Goal: Information Seeking & Learning: Check status

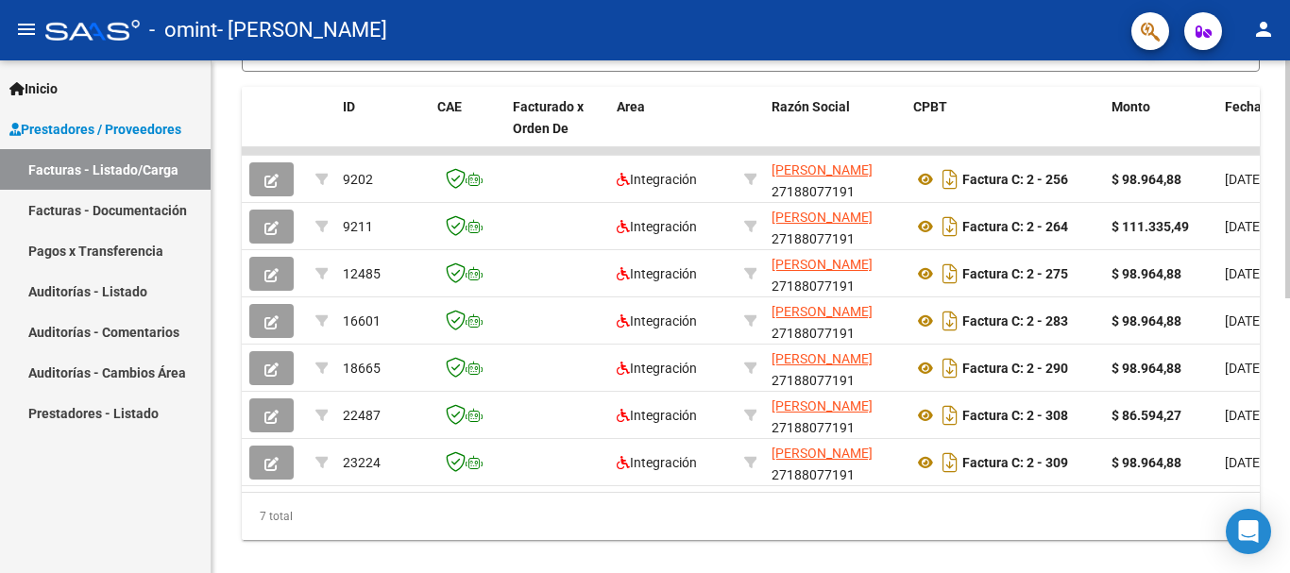
scroll to position [555, 0]
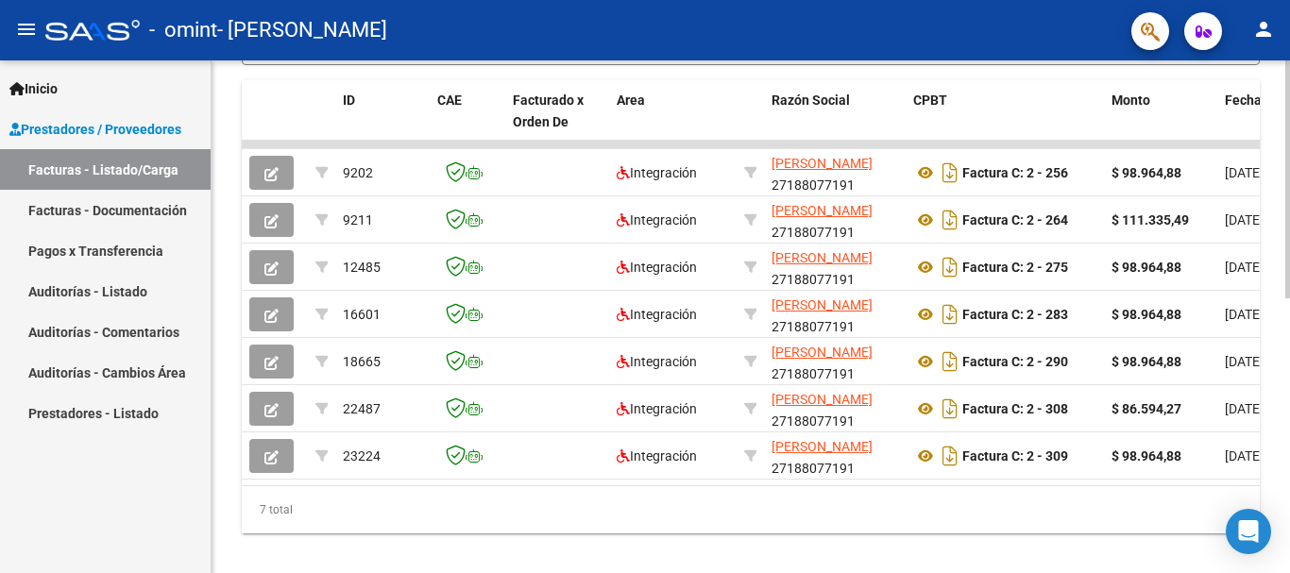
click at [1289, 544] on div at bounding box center [1287, 444] width 5 height 238
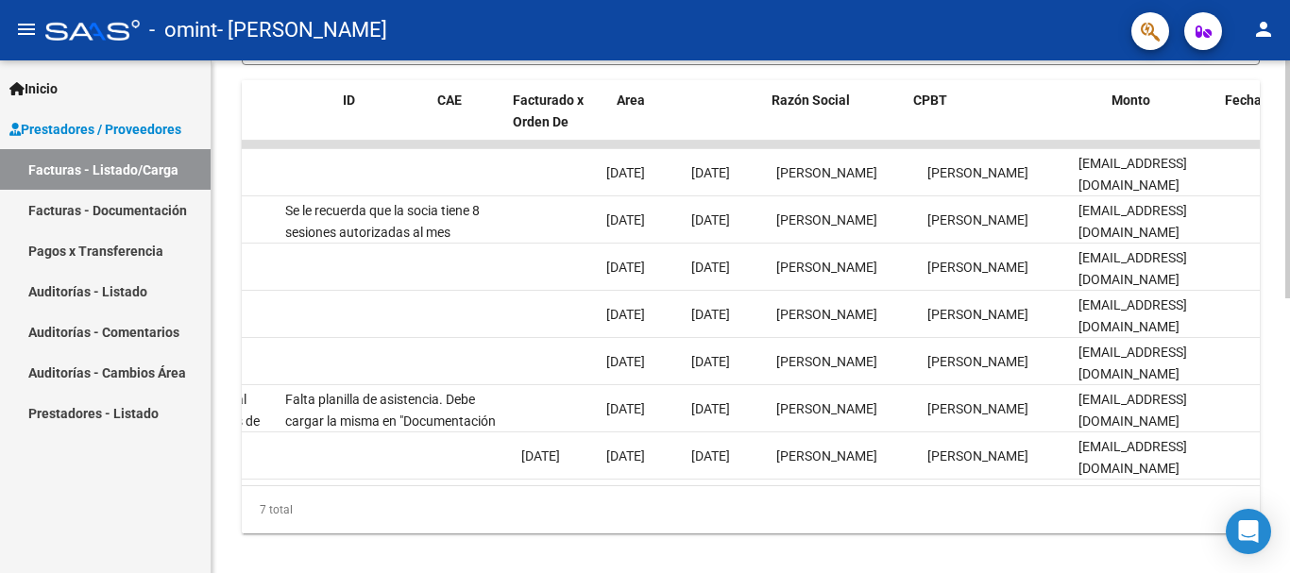
scroll to position [0, 0]
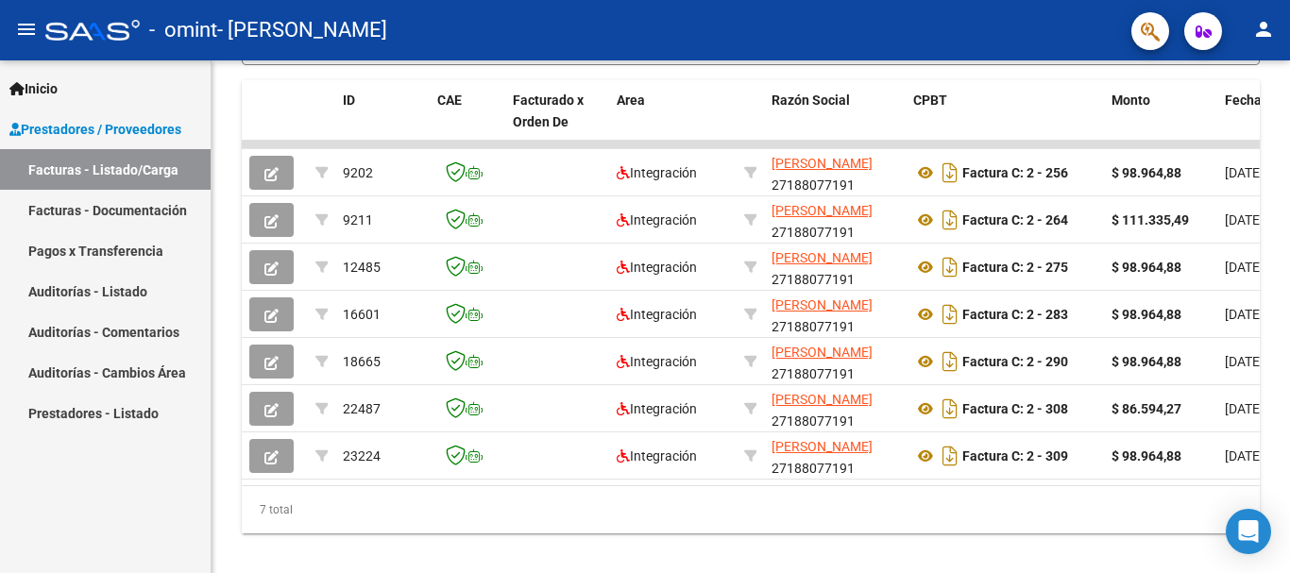
click at [149, 254] on link "Pagos x Transferencia" at bounding box center [105, 250] width 211 height 41
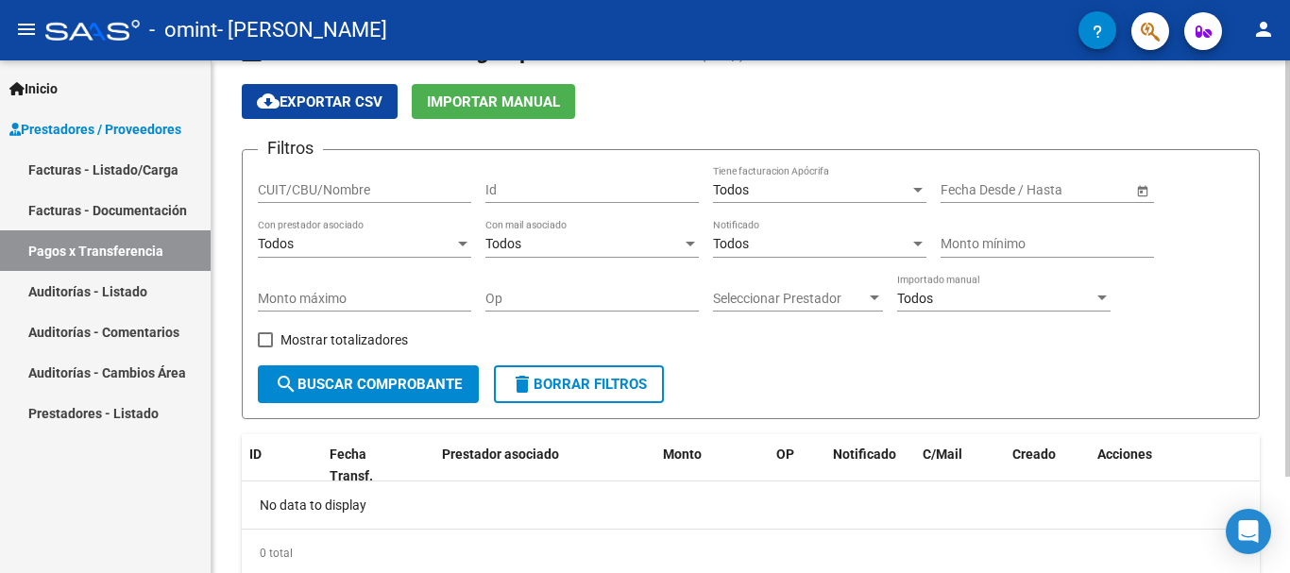
scroll to position [119, 0]
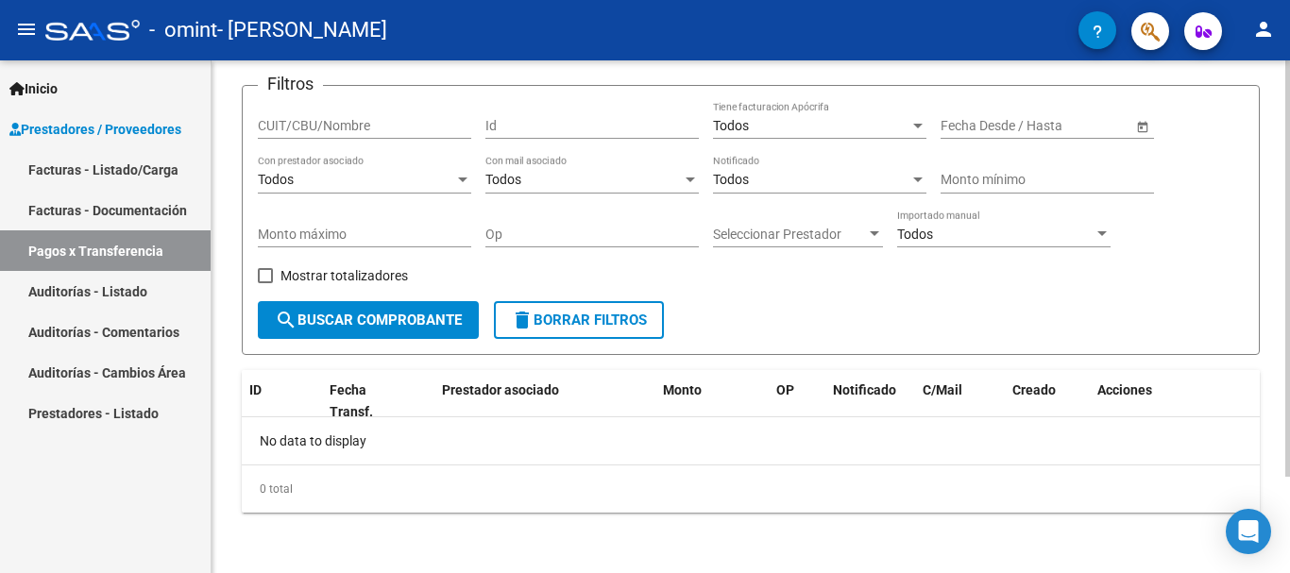
click at [1287, 362] on div at bounding box center [1287, 365] width 5 height 416
click at [496, 391] on span "Prestador asociado" at bounding box center [500, 389] width 117 height 15
click at [255, 390] on span "ID" at bounding box center [255, 389] width 12 height 15
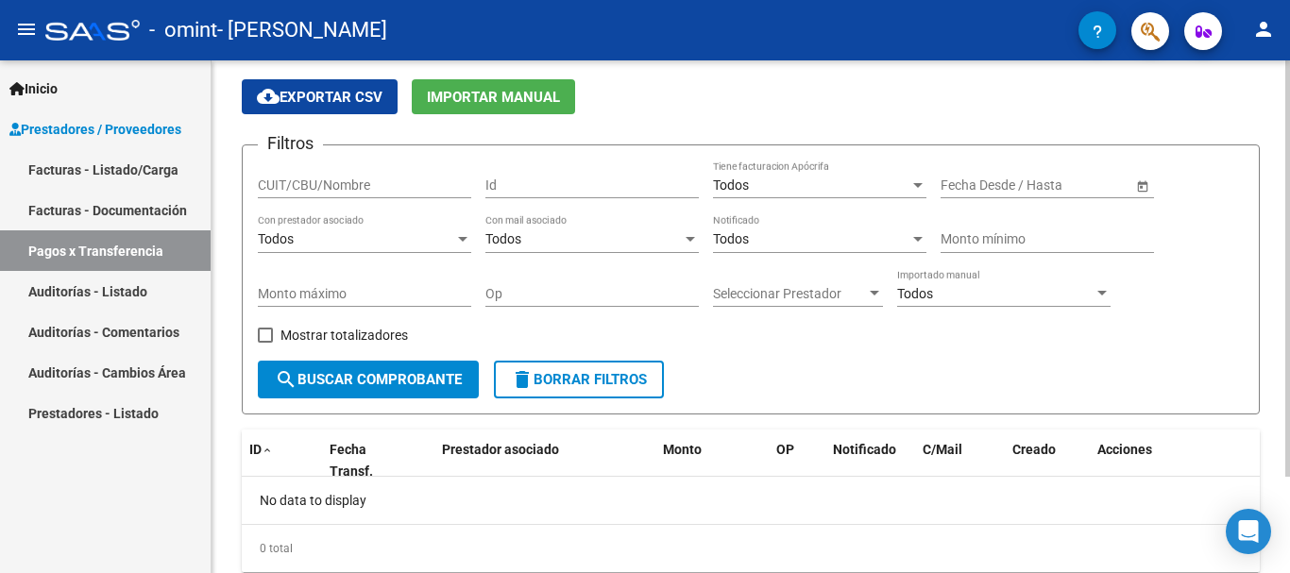
scroll to position [58, 0]
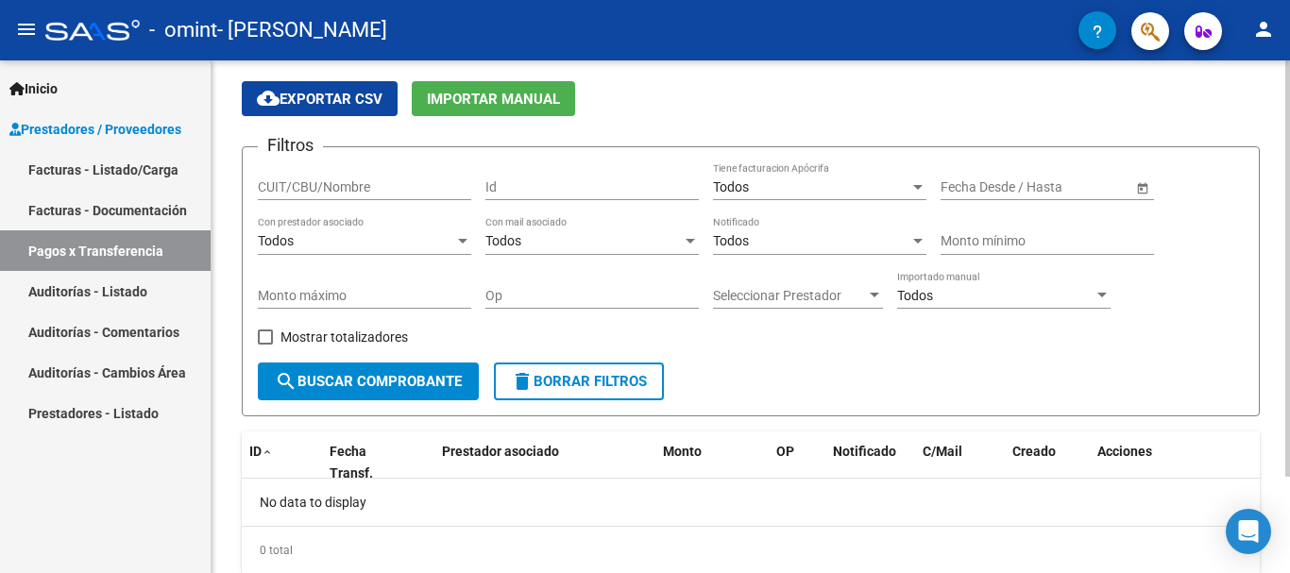
click at [1286, 312] on div at bounding box center [1287, 316] width 5 height 416
click at [135, 206] on link "Facturas - Documentación" at bounding box center [105, 210] width 211 height 41
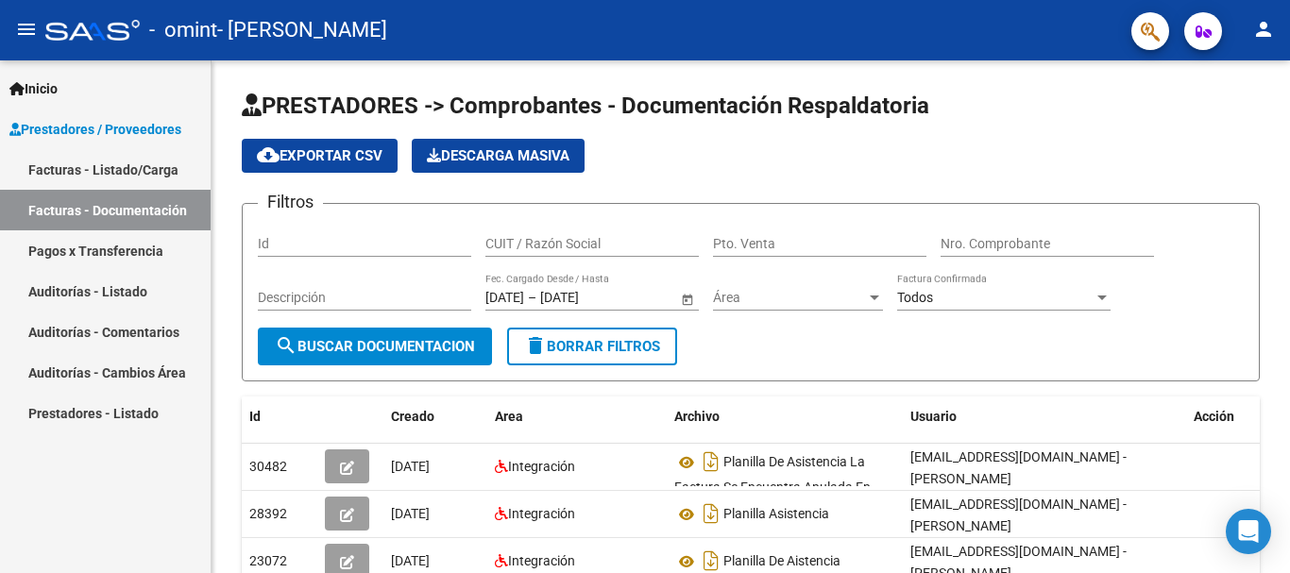
click at [130, 183] on link "Facturas - Listado/Carga" at bounding box center [105, 169] width 211 height 41
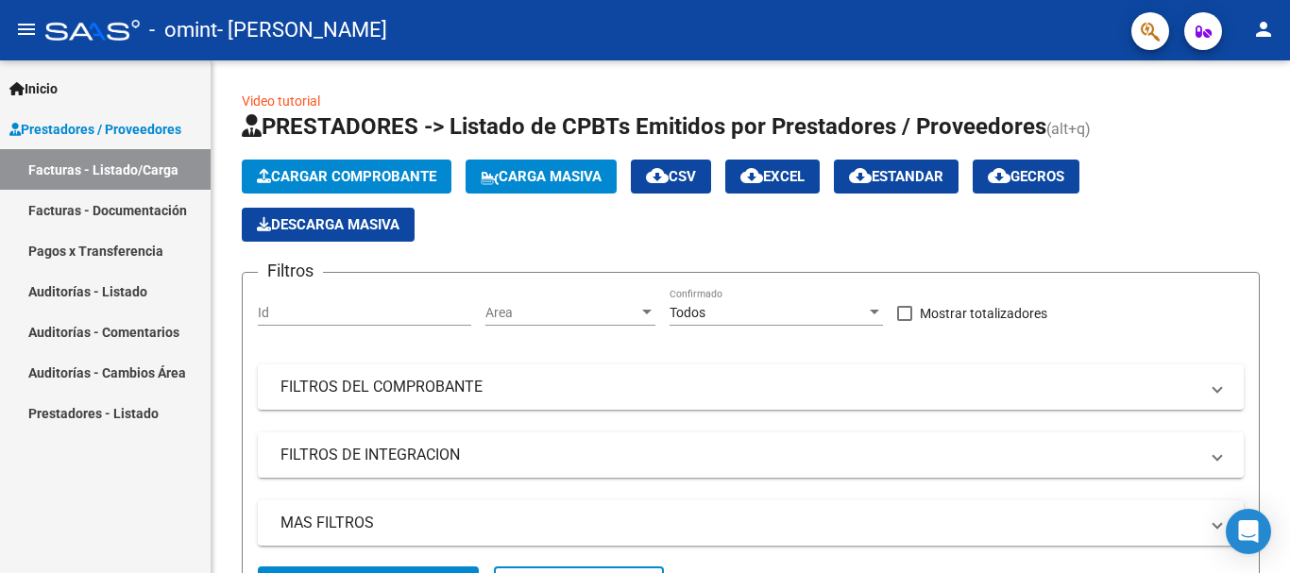
click at [88, 244] on link "Pagos x Transferencia" at bounding box center [105, 250] width 211 height 41
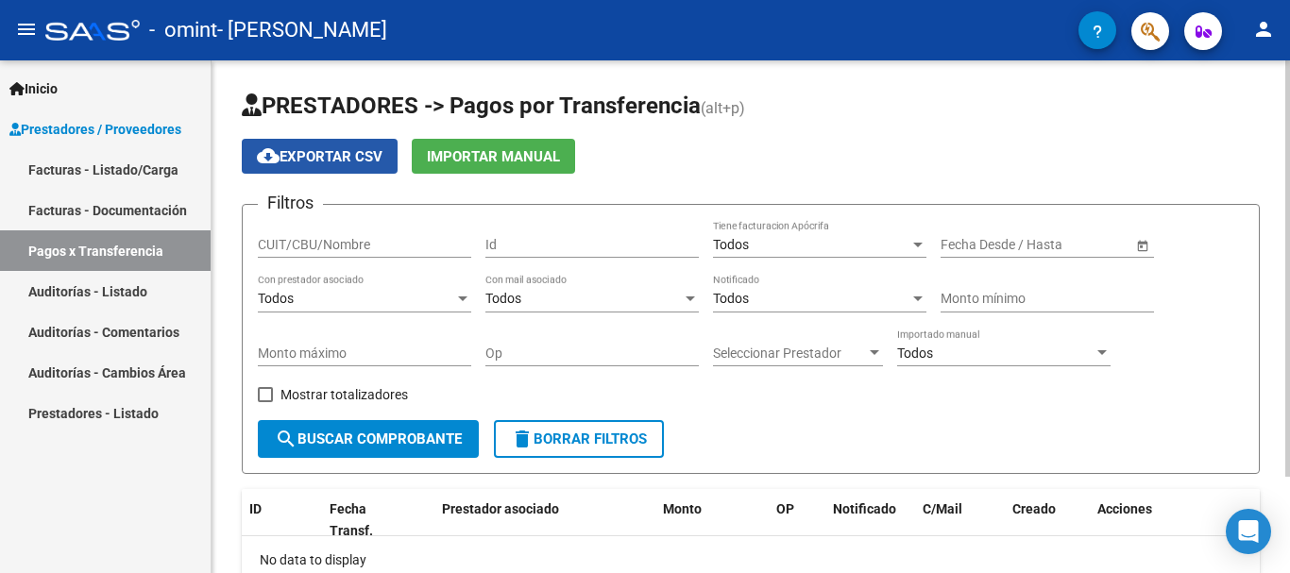
click at [372, 163] on span "cloud_download Exportar CSV" at bounding box center [320, 156] width 126 height 17
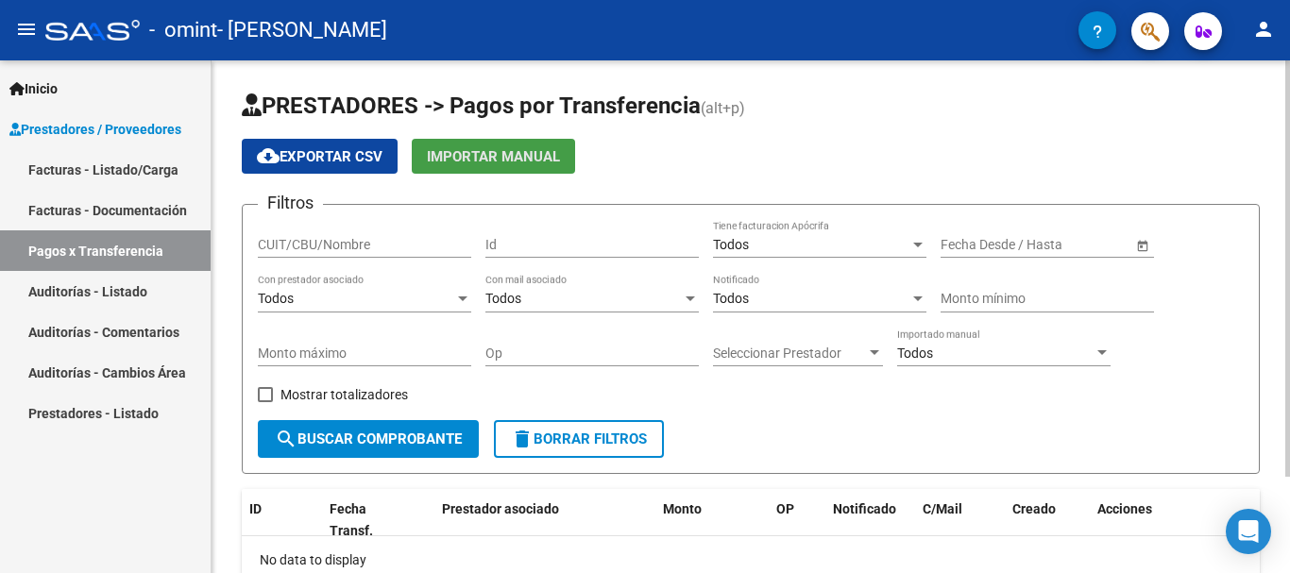
click at [534, 157] on span "Importar Manual" at bounding box center [493, 156] width 133 height 17
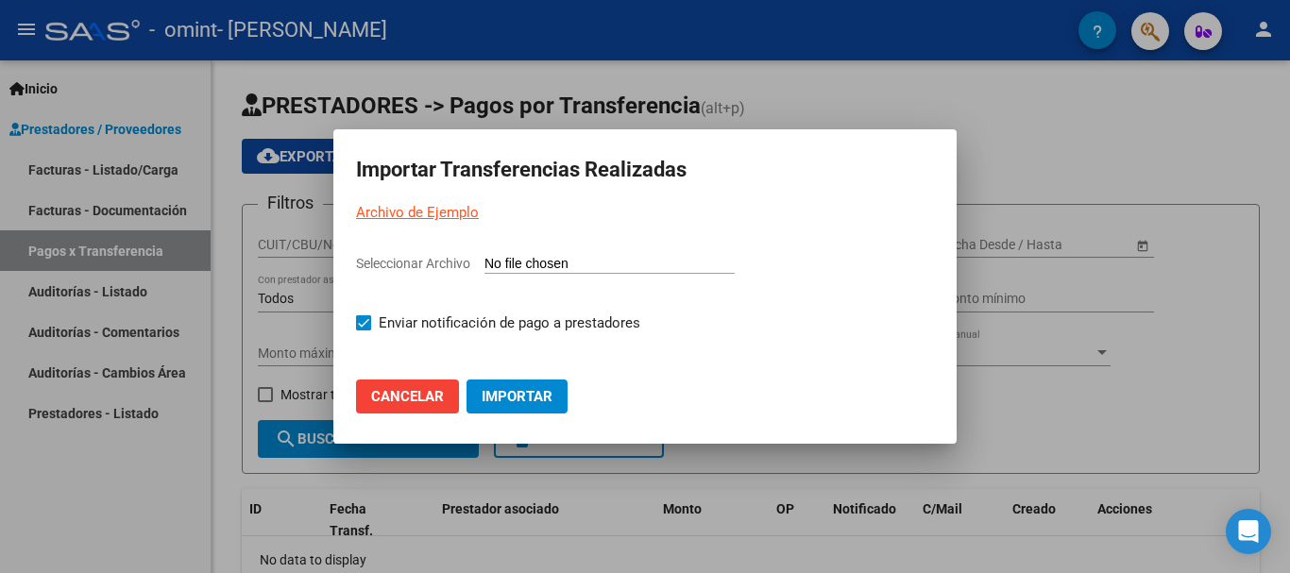
click at [430, 218] on link "Archivo de Ejemplo" at bounding box center [417, 212] width 123 height 17
click at [521, 406] on button "Importar" at bounding box center [516, 397] width 101 height 34
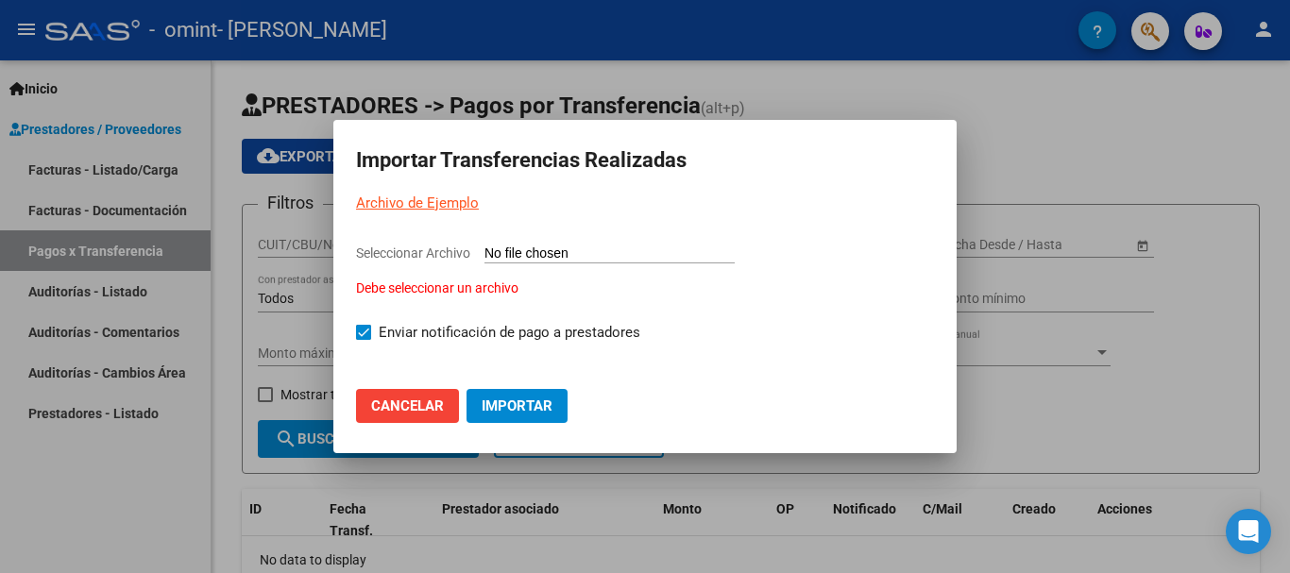
click at [537, 248] on input "Seleccionar Archivo Debe seleccionar un archivo" at bounding box center [609, 254] width 250 height 18
click at [1074, 74] on div at bounding box center [645, 286] width 1290 height 573
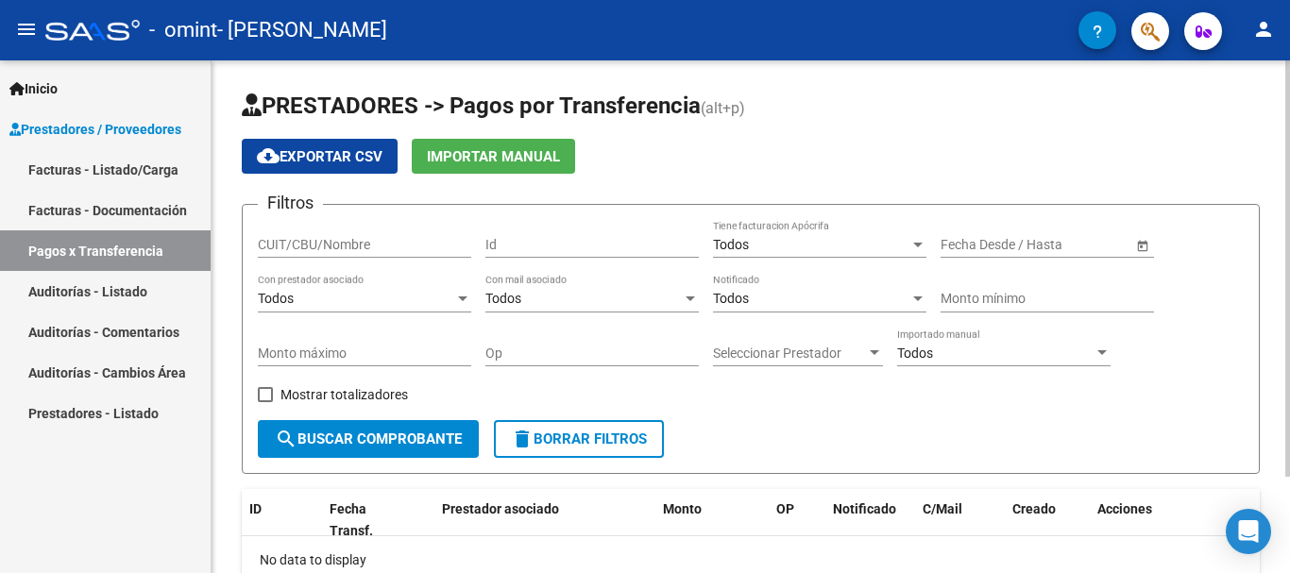
click at [1207, 145] on div "cloud_download Exportar CSV Importar Manual" at bounding box center [751, 156] width 1018 height 35
click at [1265, 22] on mat-icon "person" at bounding box center [1263, 29] width 23 height 23
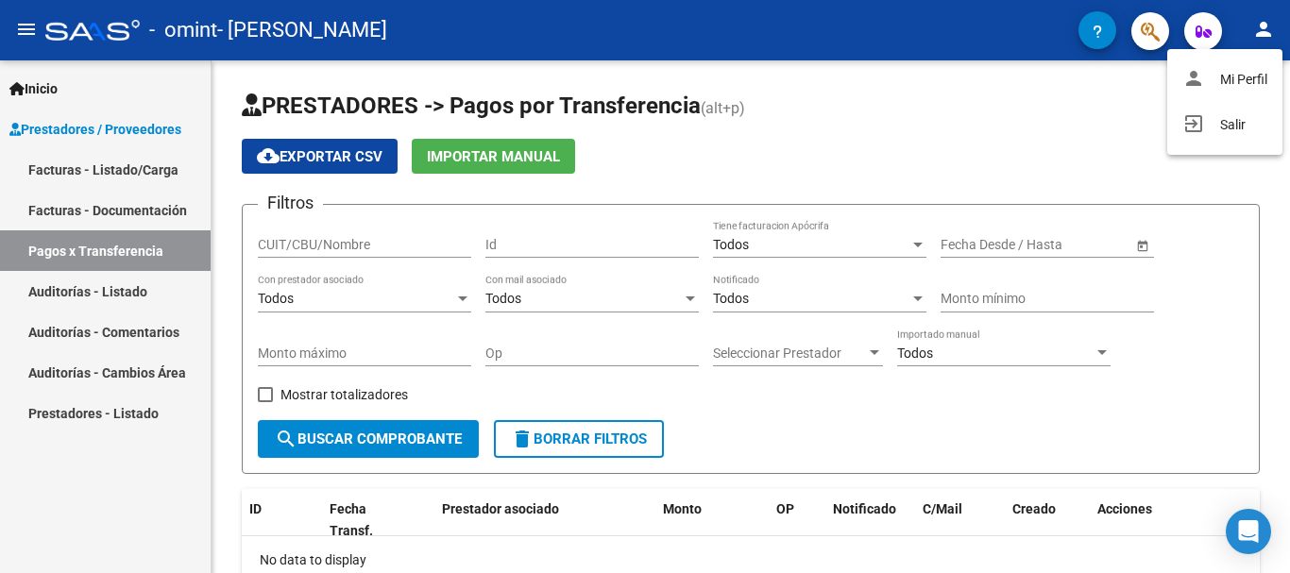
click at [1019, 157] on div at bounding box center [645, 286] width 1290 height 573
click at [1095, 30] on icon "button" at bounding box center [1096, 32] width 9 height 14
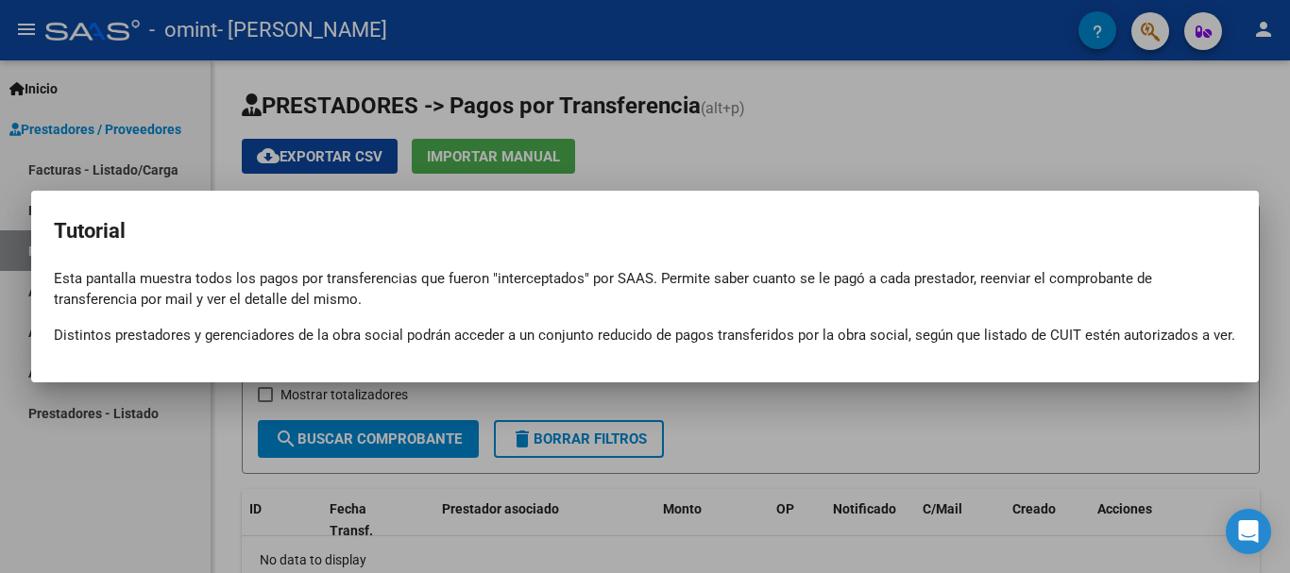
click at [1125, 128] on div at bounding box center [645, 286] width 1290 height 573
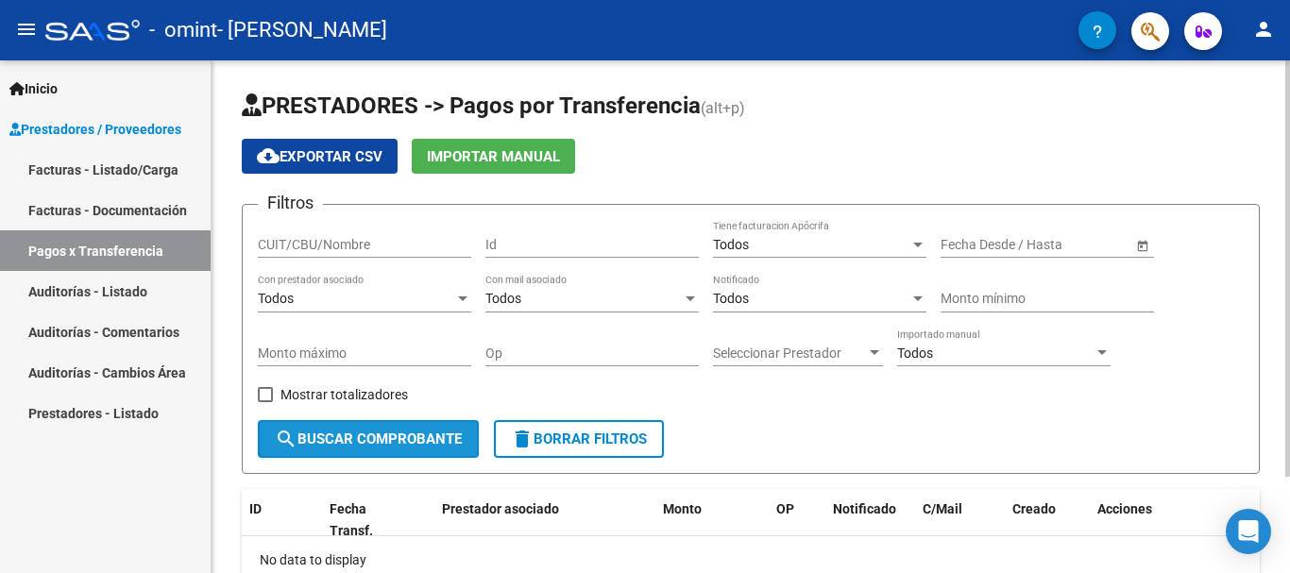
click at [448, 431] on span "search Buscar Comprobante" at bounding box center [368, 438] width 187 height 17
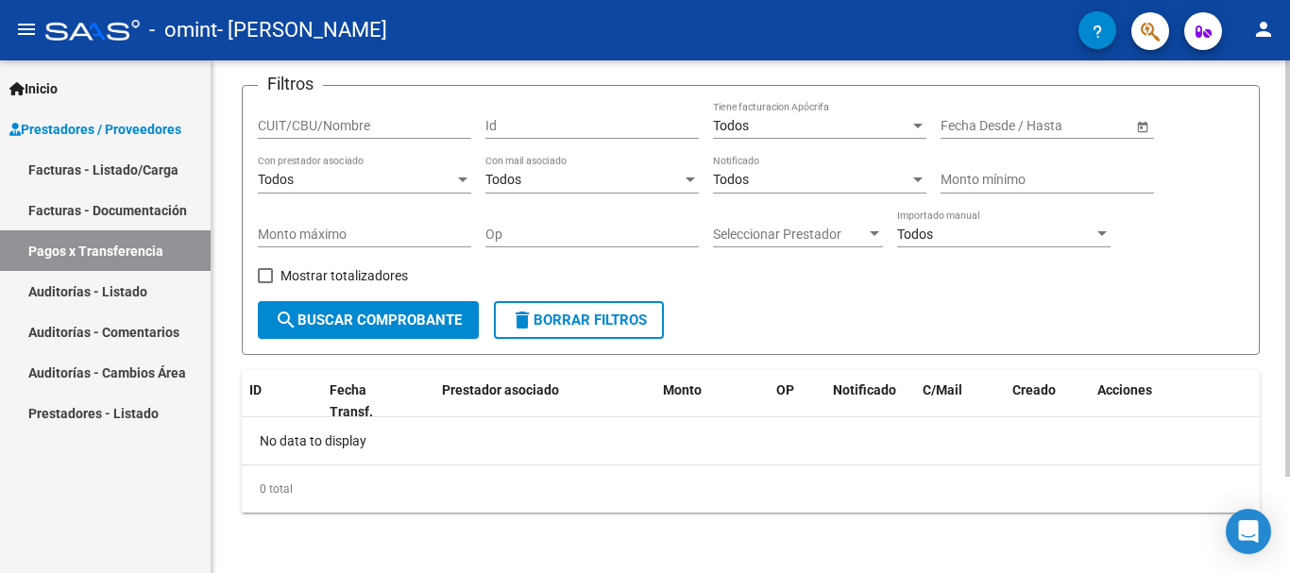
click at [1286, 319] on div at bounding box center [1287, 365] width 5 height 416
click at [250, 396] on span "ID" at bounding box center [255, 389] width 12 height 15
click at [342, 383] on span "Fecha Transf." at bounding box center [350, 400] width 43 height 37
click at [383, 130] on input "CUIT/CBU/Nombre" at bounding box center [364, 126] width 213 height 16
type input "2718807719"
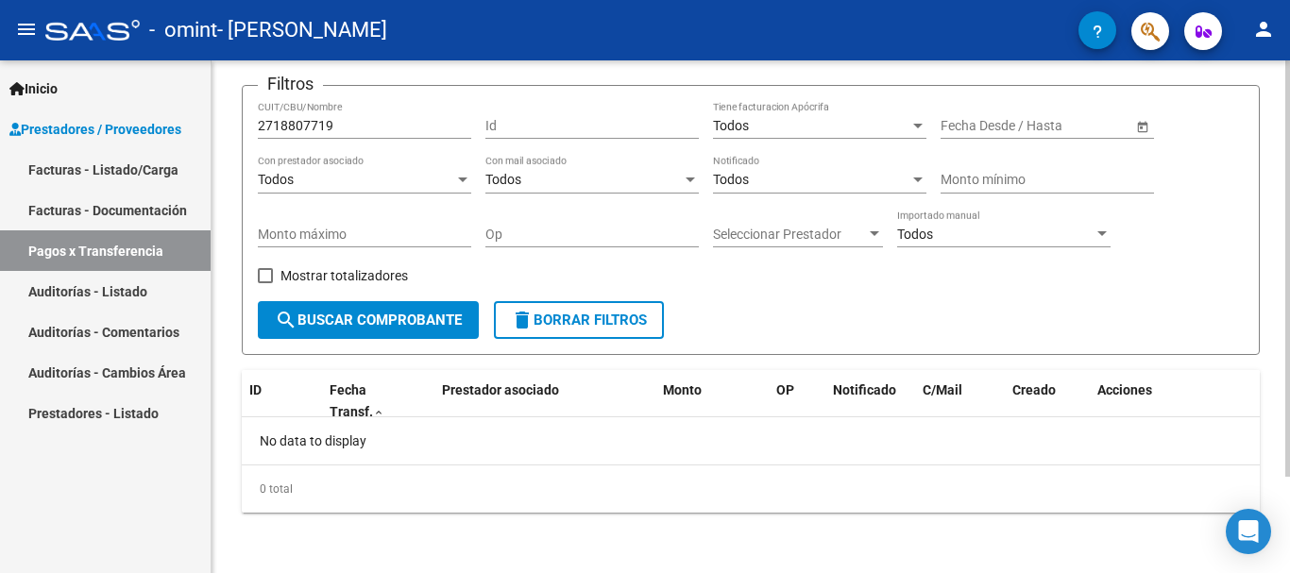
click at [789, 301] on form "Filtros 2718807719 CUIT/CBU/Nombre Id Todos Tiene facturacion Apócrifa Fecha in…" at bounding box center [751, 220] width 1018 height 270
click at [463, 179] on div at bounding box center [462, 179] width 9 height 5
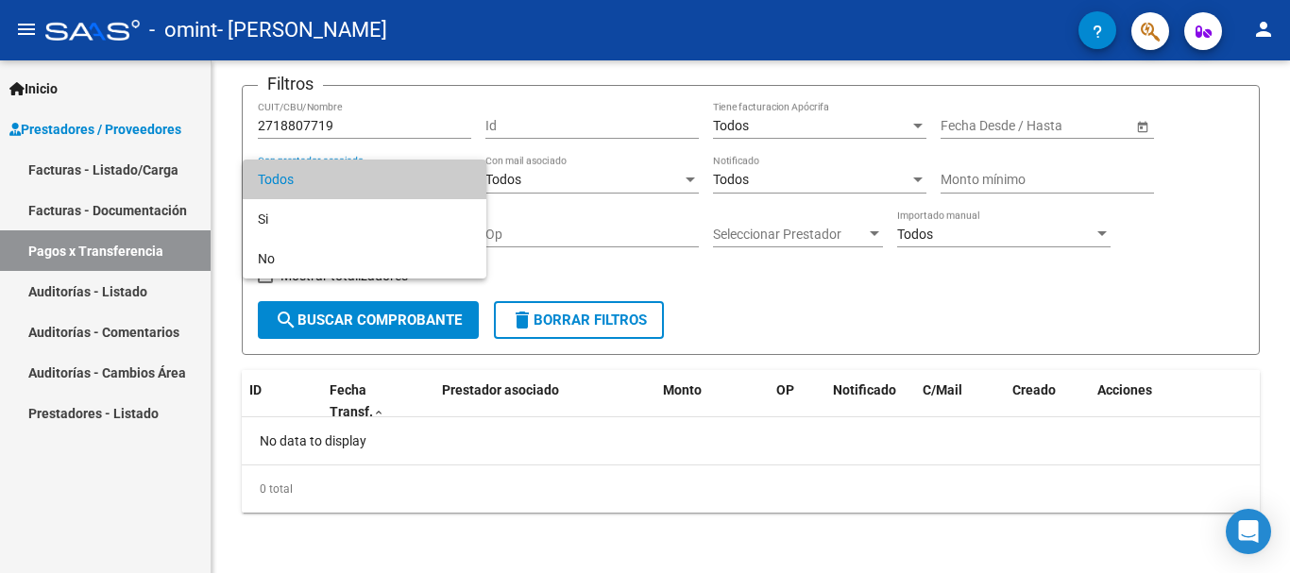
click at [531, 178] on div at bounding box center [645, 286] width 1290 height 573
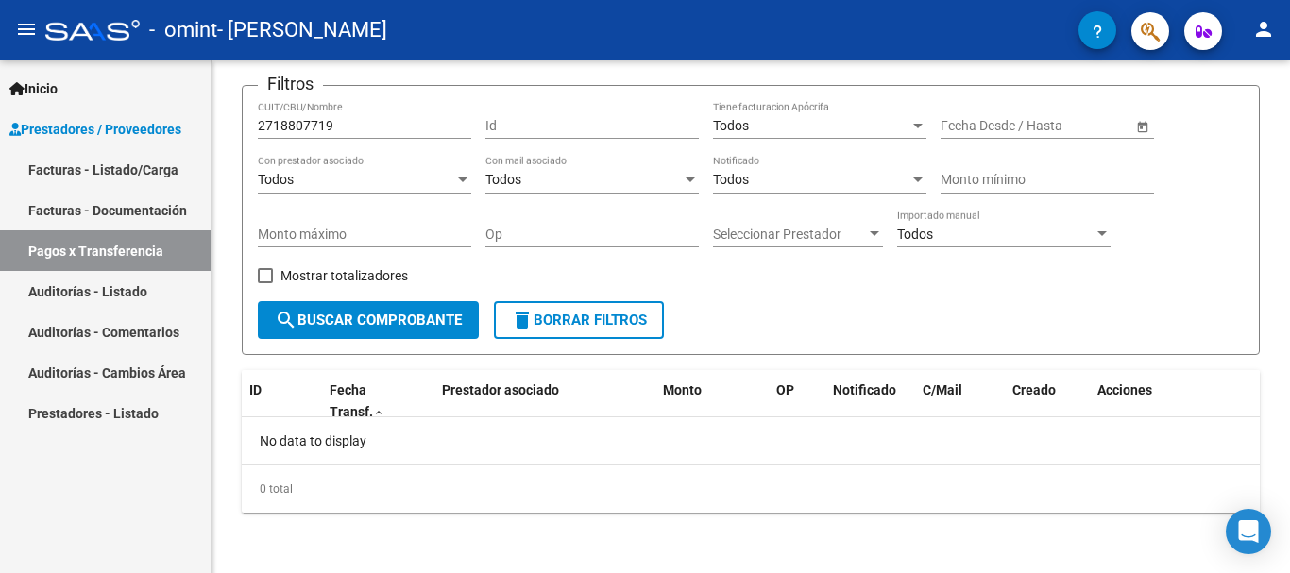
click at [531, 178] on div "Todos" at bounding box center [583, 180] width 196 height 16
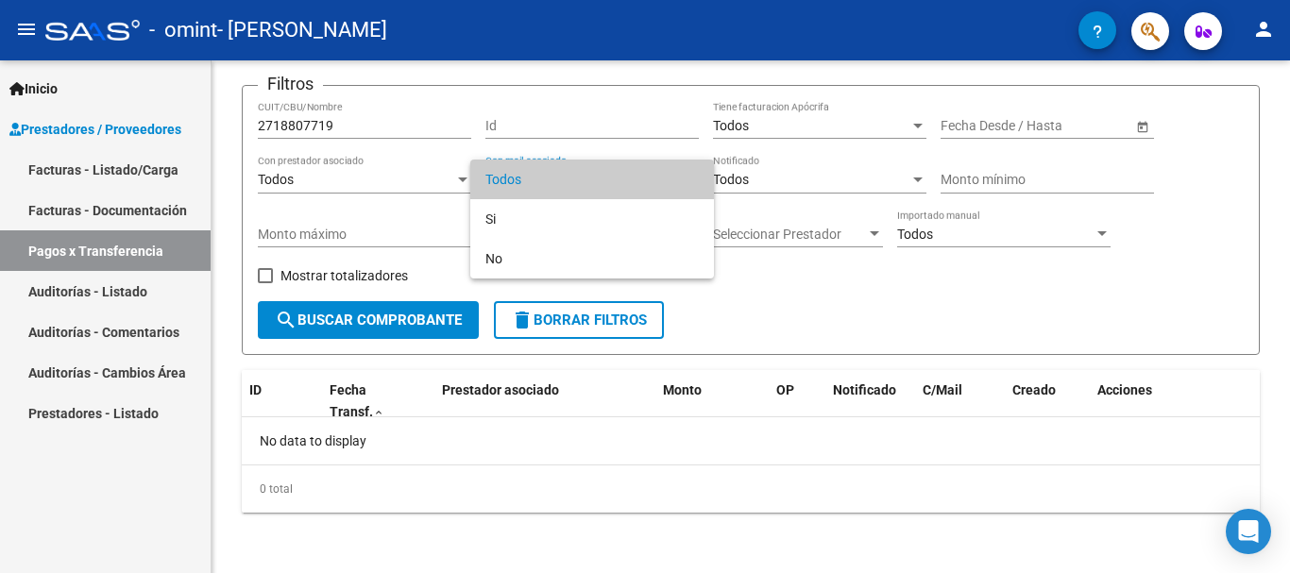
click at [738, 111] on div at bounding box center [645, 286] width 1290 height 573
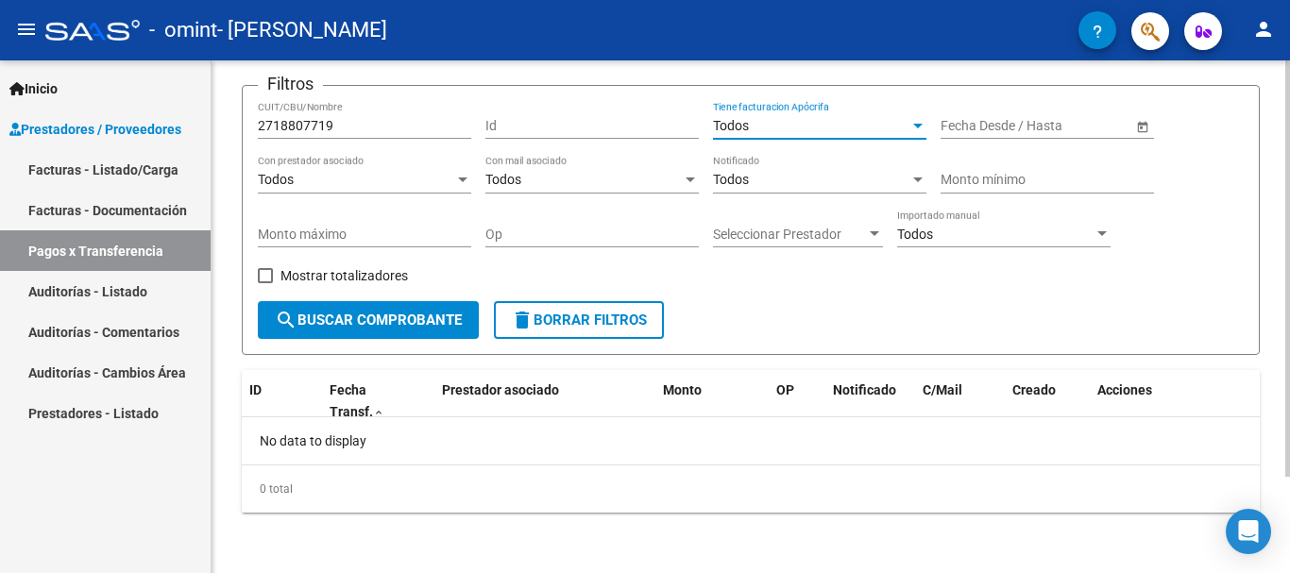
click at [915, 127] on div at bounding box center [917, 126] width 9 height 5
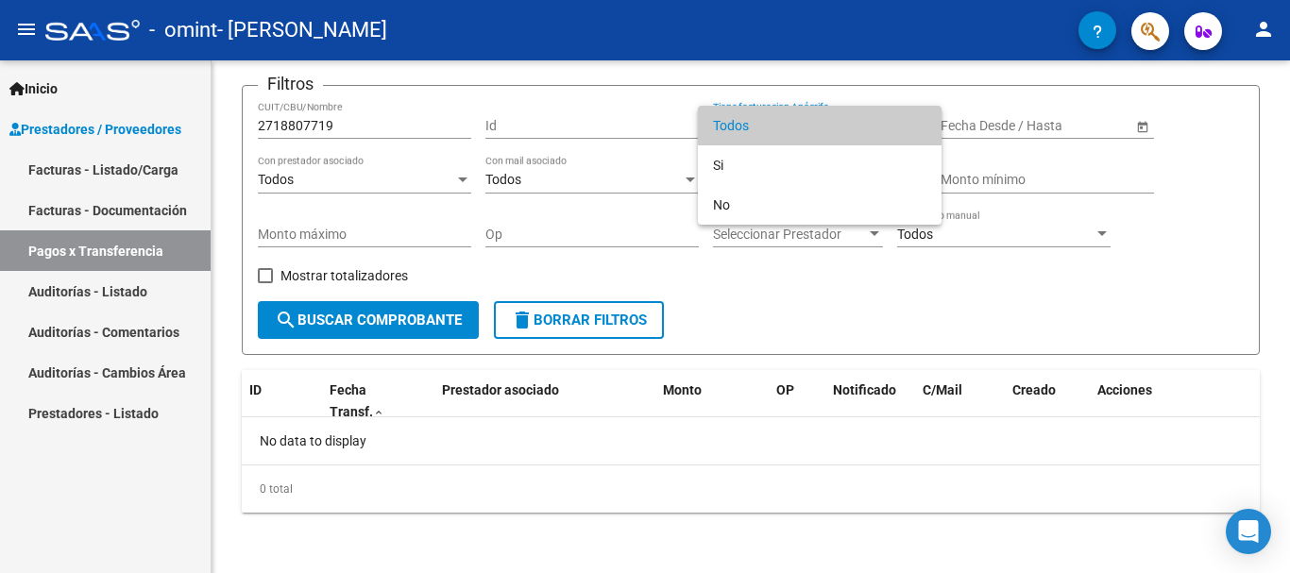
click at [1154, 227] on div at bounding box center [645, 286] width 1290 height 573
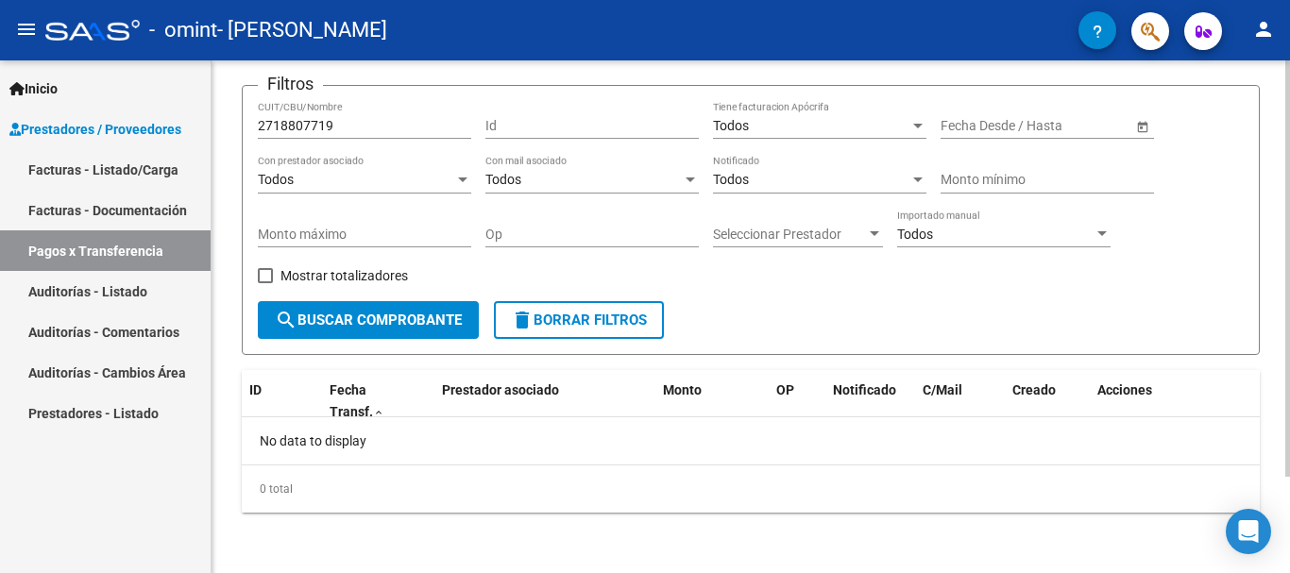
click at [323, 312] on span "search Buscar Comprobante" at bounding box center [368, 320] width 187 height 17
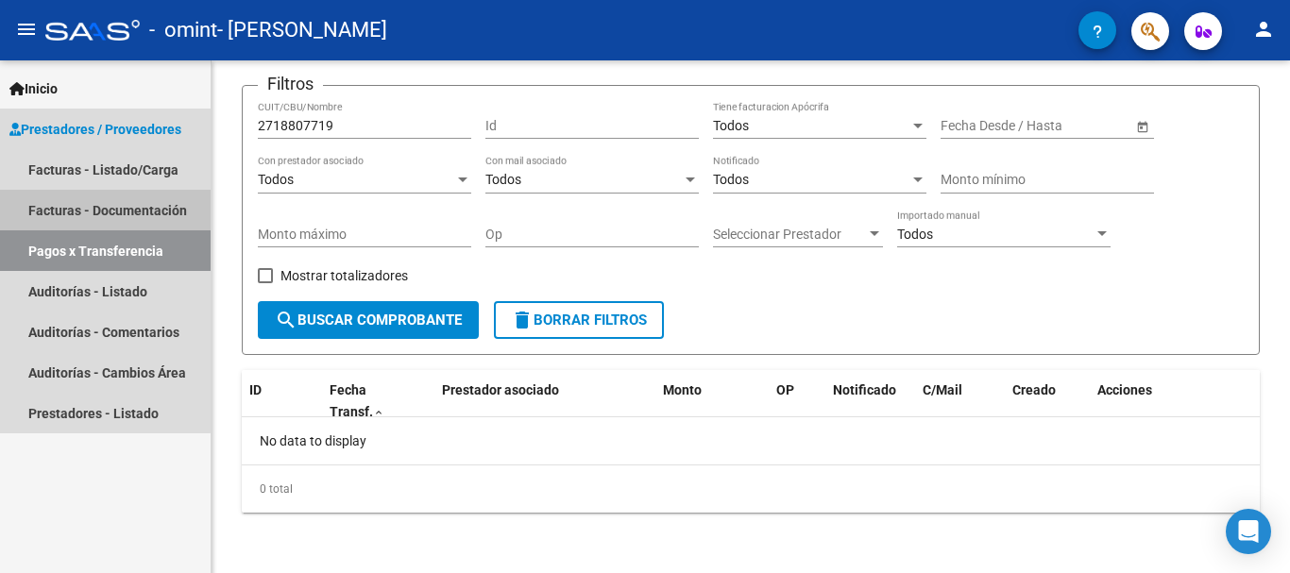
click at [84, 216] on link "Facturas - Documentación" at bounding box center [105, 210] width 211 height 41
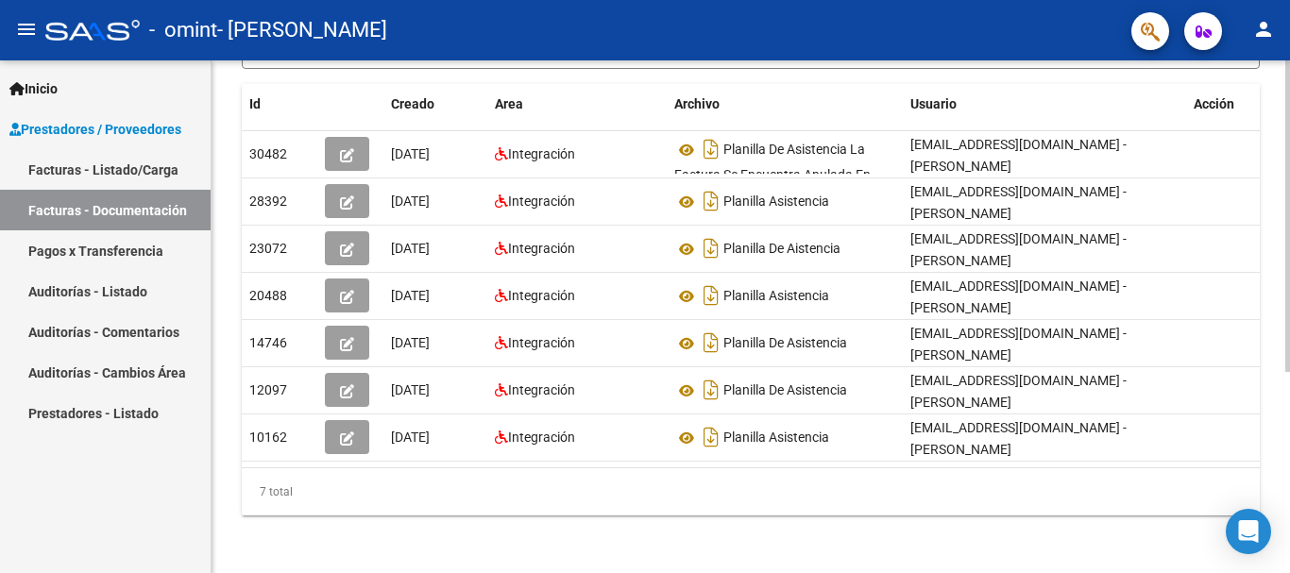
scroll to position [313, 0]
click at [1273, 432] on div "PRESTADORES -> Comprobantes - Documentación Respaldatoria cloud_download Export…" at bounding box center [752, 161] width 1083 height 828
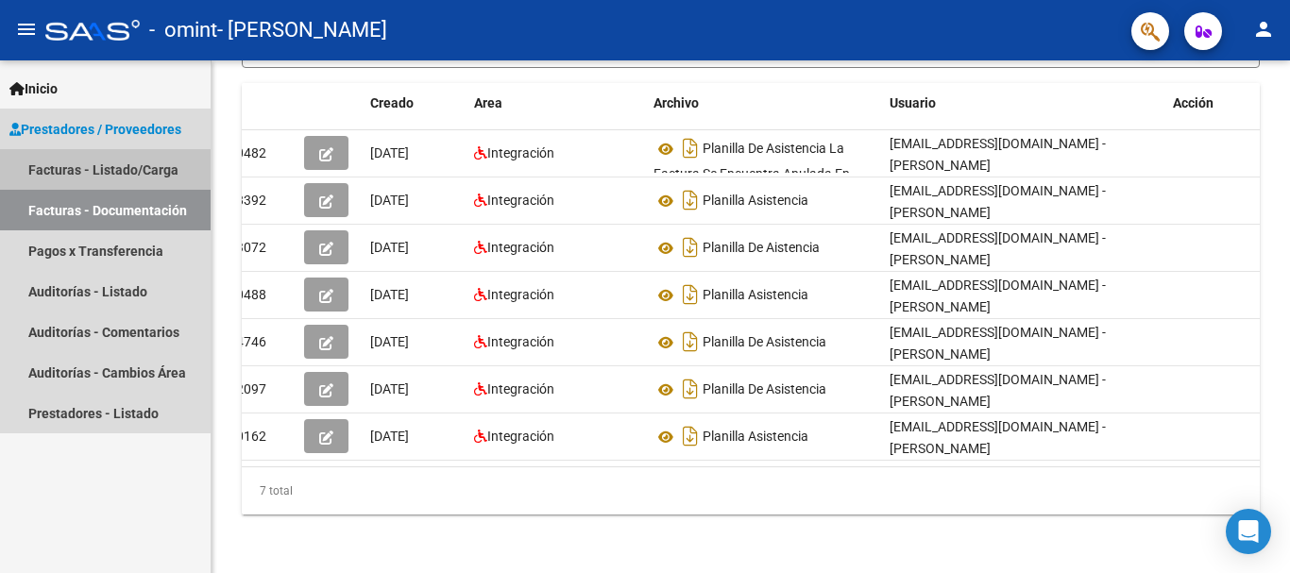
click at [158, 167] on link "Facturas - Listado/Carga" at bounding box center [105, 169] width 211 height 41
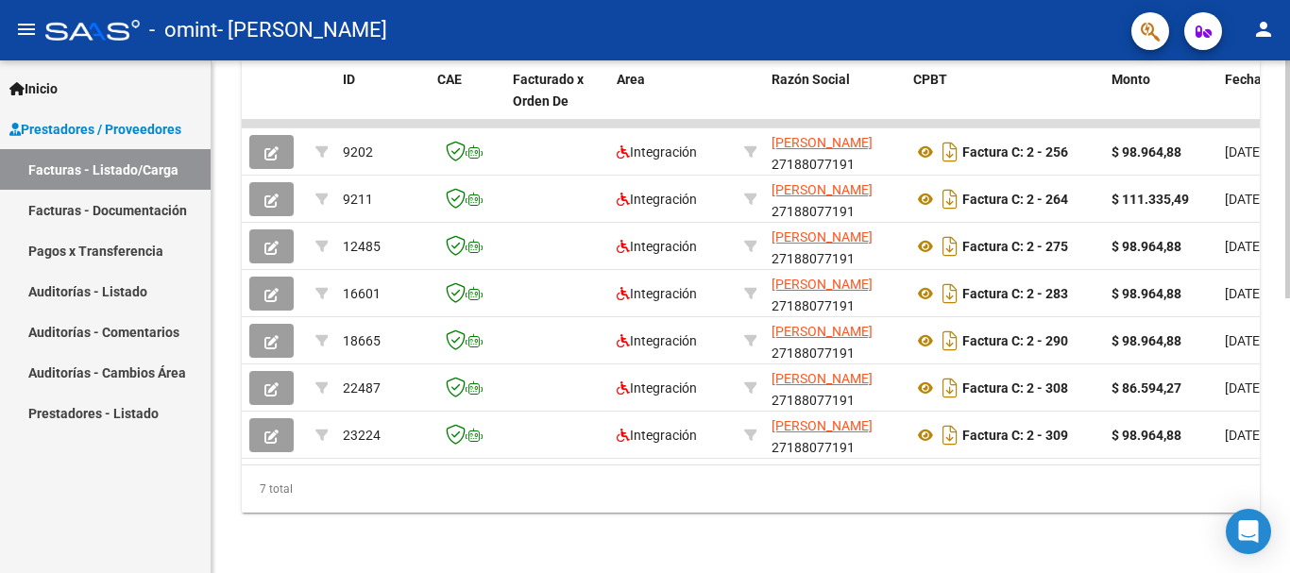
scroll to position [585, 0]
click at [1279, 548] on div "Video tutorial PRESTADORES -> Listado de CPBTs Emitidos por Prestadores / Prove…" at bounding box center [752, 29] width 1083 height 1088
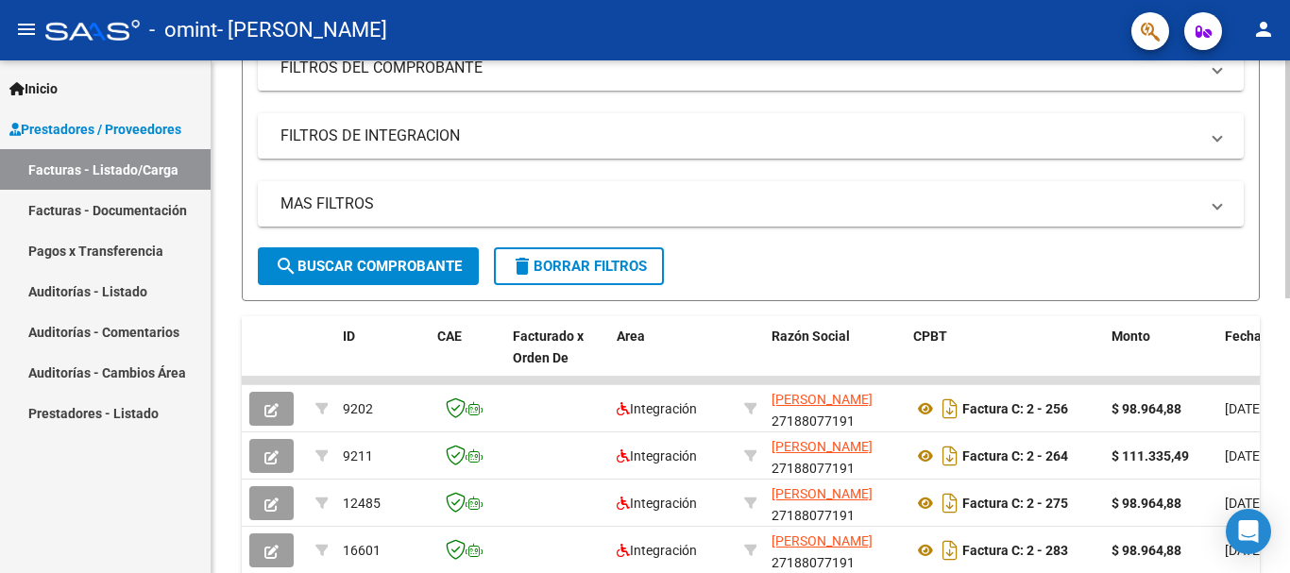
scroll to position [315, 0]
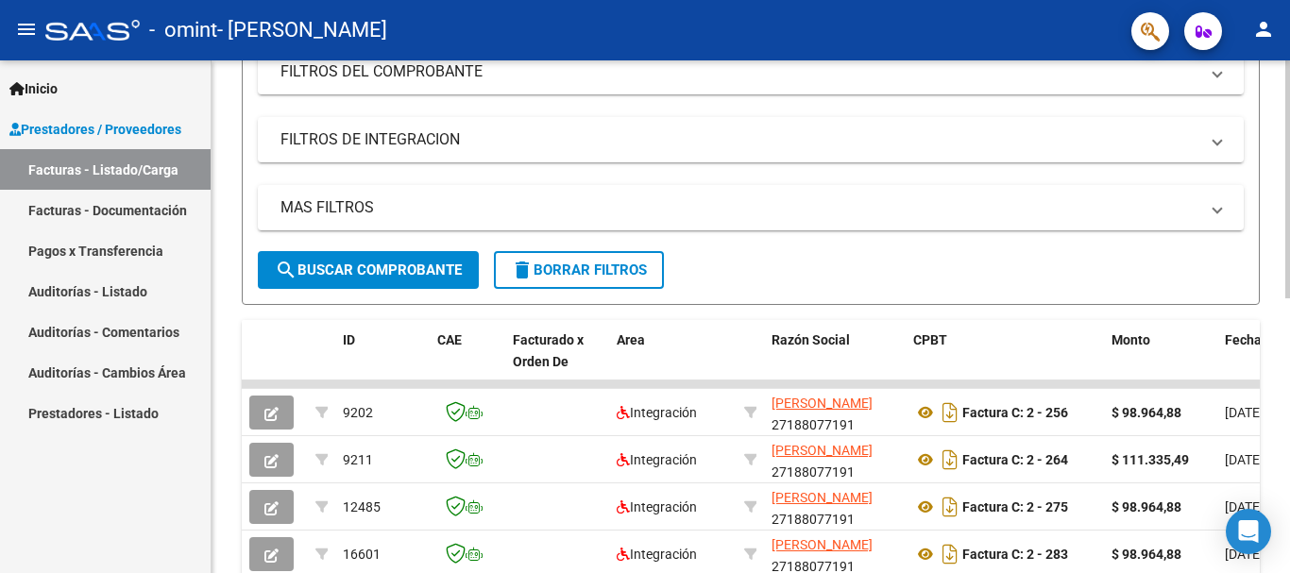
click at [1276, 242] on div "Video tutorial PRESTADORES -> Listado de CPBTs Emitidos por Prestadores / Prove…" at bounding box center [752, 289] width 1083 height 1088
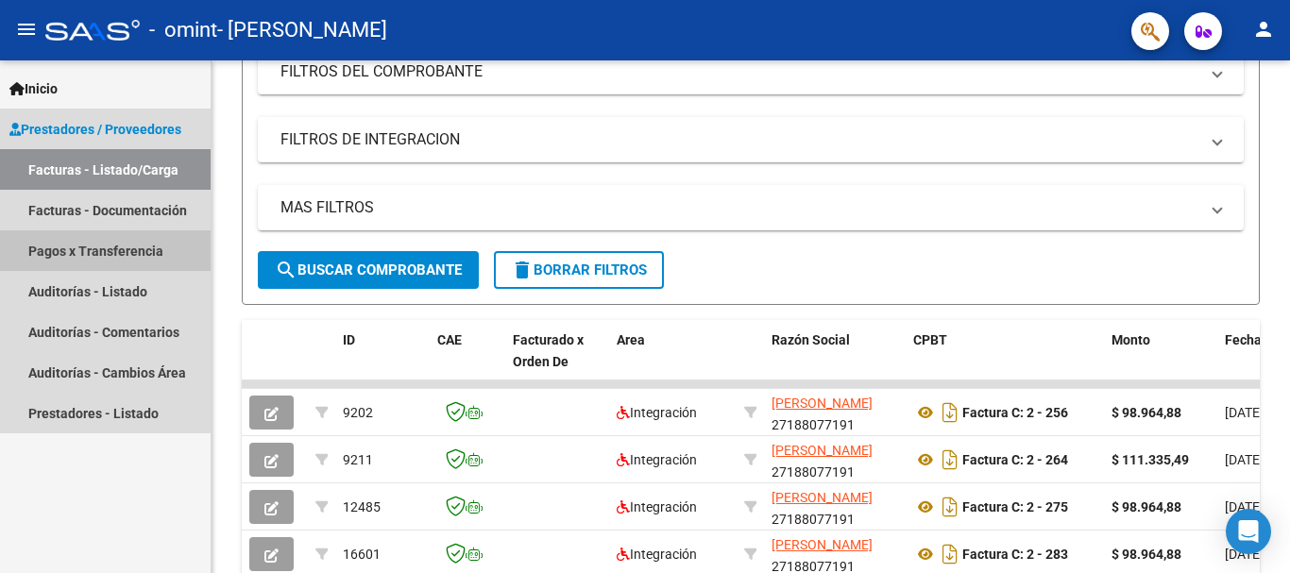
click at [73, 253] on link "Pagos x Transferencia" at bounding box center [105, 250] width 211 height 41
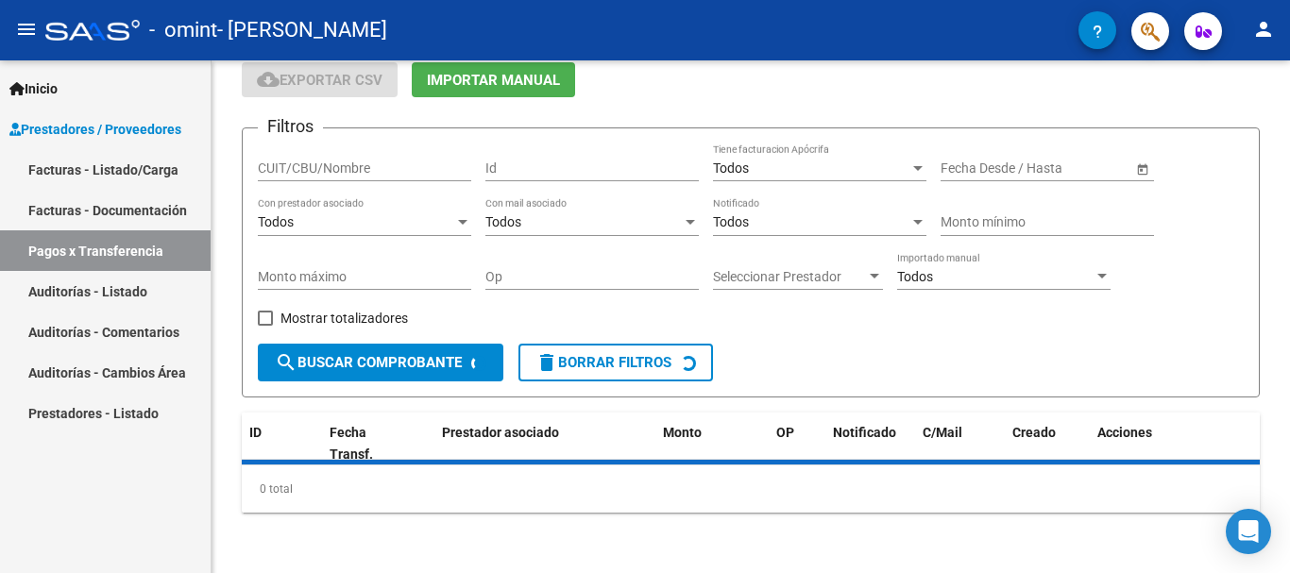
scroll to position [119, 0]
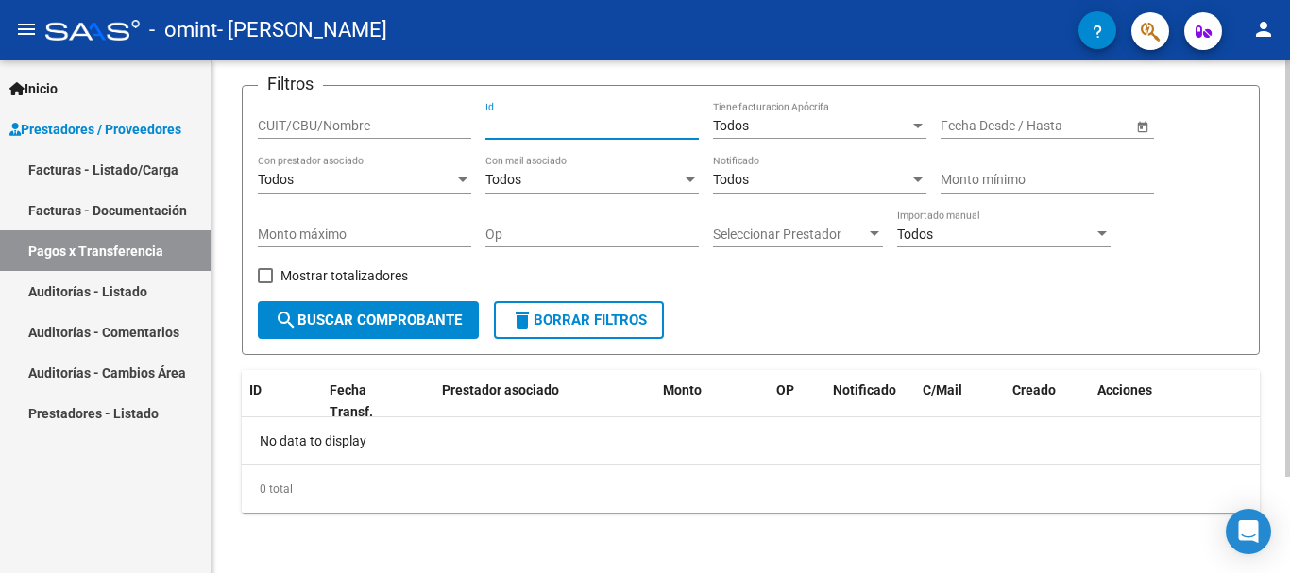
click at [491, 132] on input "Id" at bounding box center [591, 126] width 213 height 16
click at [543, 145] on div "Id" at bounding box center [591, 128] width 213 height 54
click at [270, 282] on span at bounding box center [265, 275] width 15 height 15
click at [265, 283] on input "Mostrar totalizadores" at bounding box center [264, 283] width 1 height 1
checkbox input "true"
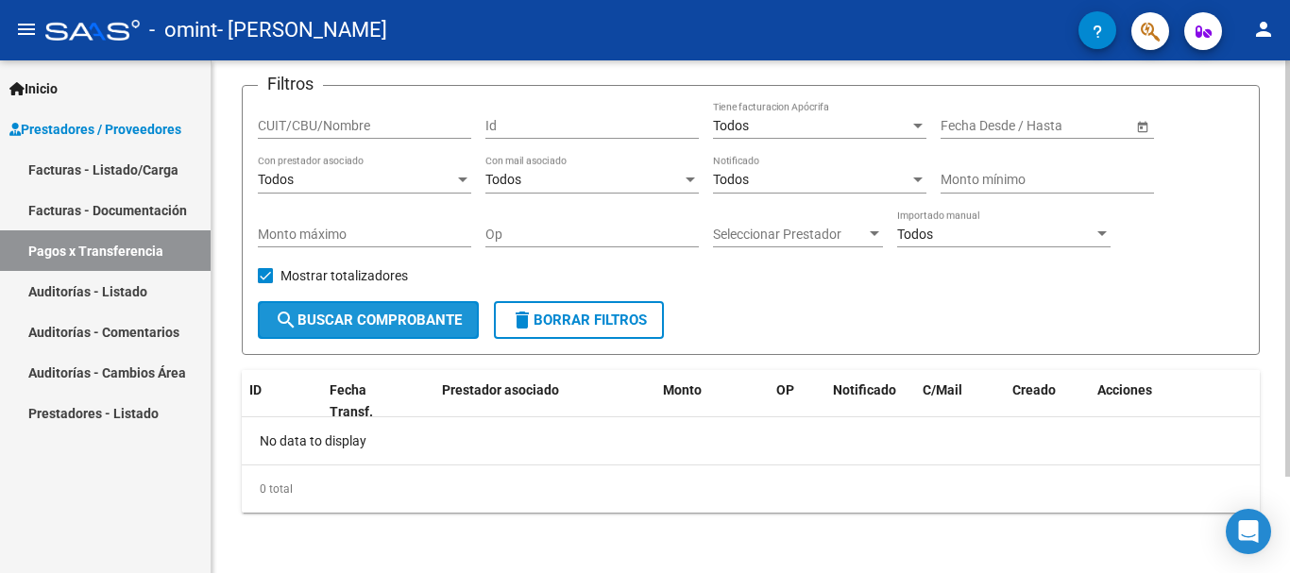
click at [295, 309] on mat-icon "search" at bounding box center [286, 320] width 23 height 23
click at [403, 127] on input "CUIT/CBU/Nombre" at bounding box center [364, 126] width 213 height 16
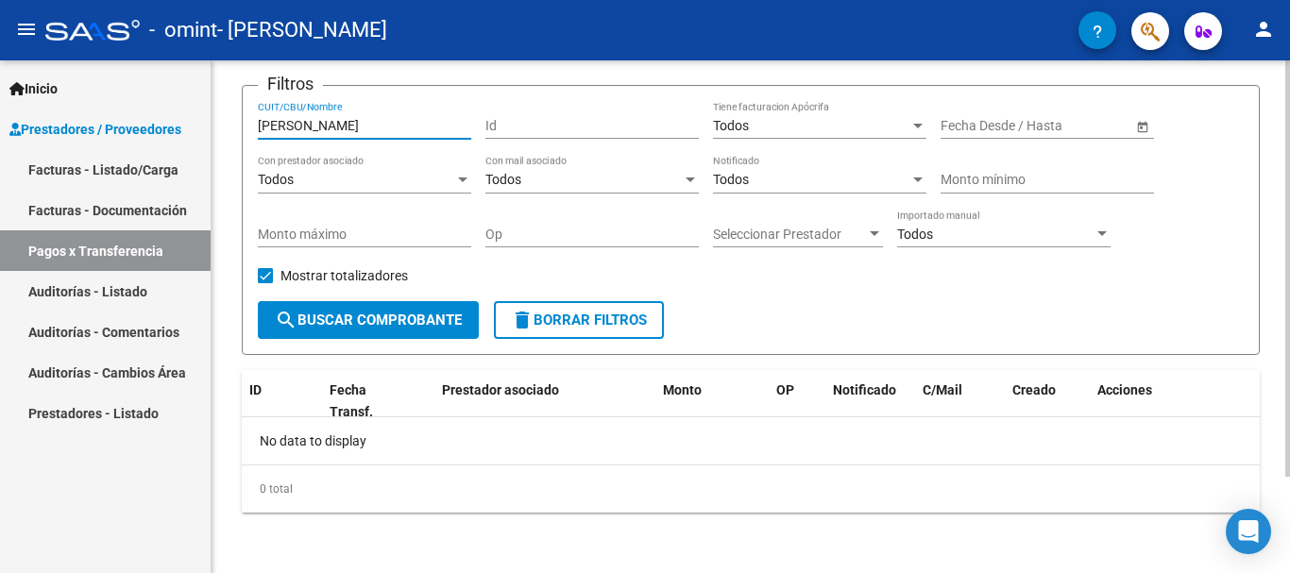
type input "[PERSON_NAME]"
click at [382, 295] on div "Mostrar totalizadores" at bounding box center [340, 282] width 164 height 38
click at [382, 302] on button "search Buscar Comprobante" at bounding box center [368, 320] width 221 height 38
click at [737, 118] on span "Todos" at bounding box center [731, 125] width 36 height 15
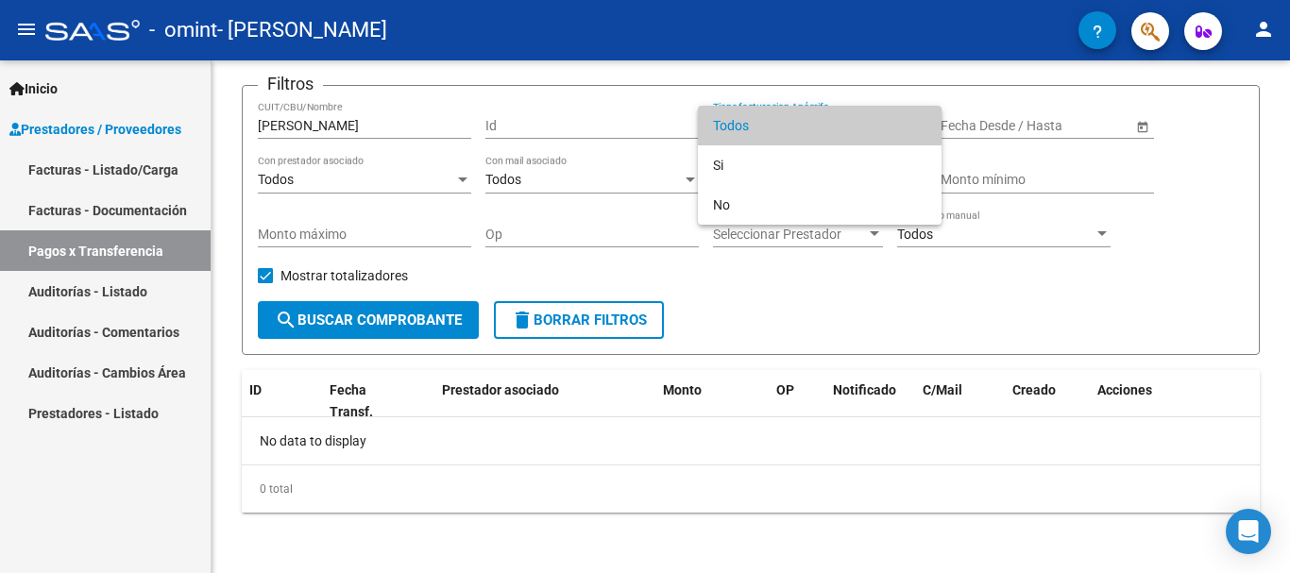
click at [1180, 246] on div at bounding box center [645, 286] width 1290 height 573
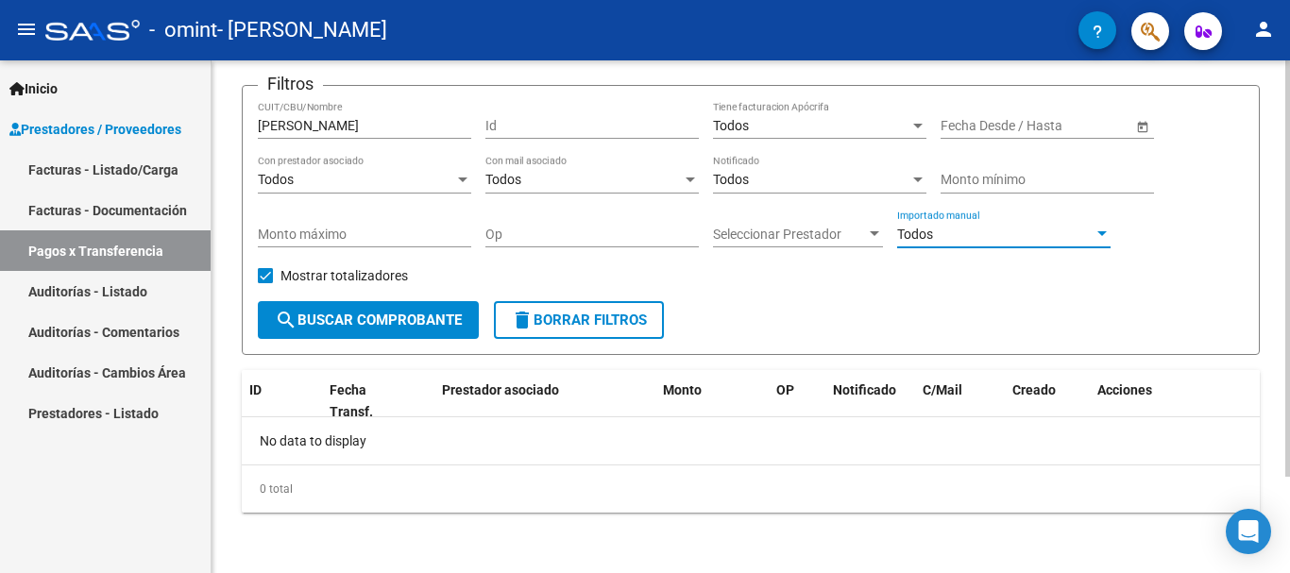
click at [915, 232] on span "Todos" at bounding box center [915, 234] width 36 height 15
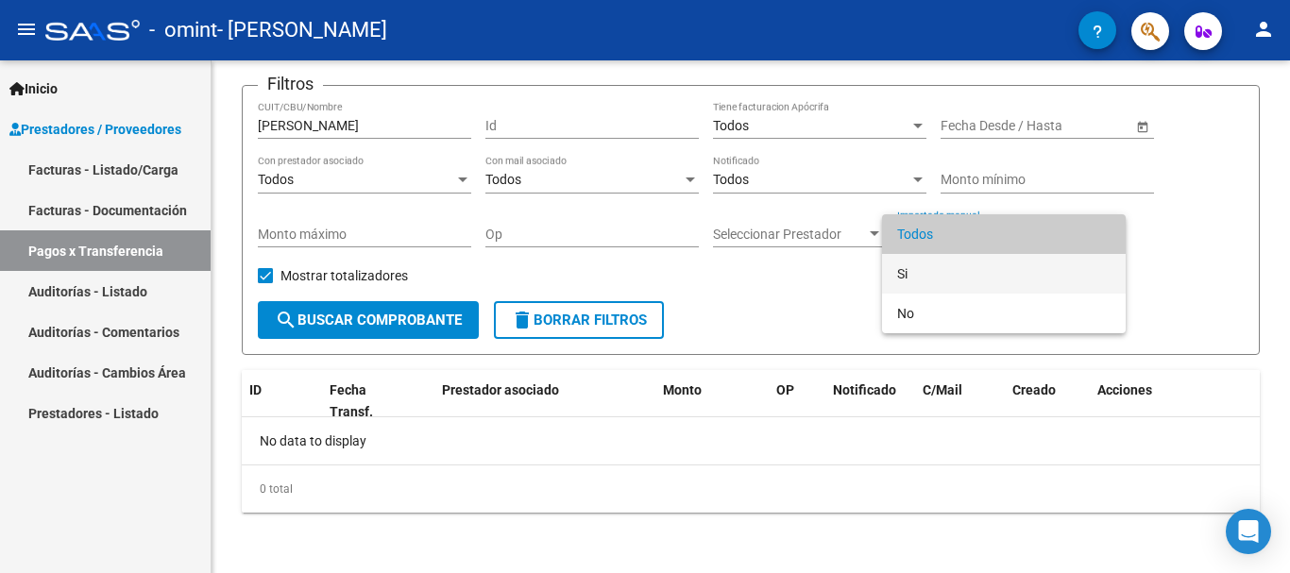
click at [906, 279] on span "Si" at bounding box center [1003, 274] width 213 height 40
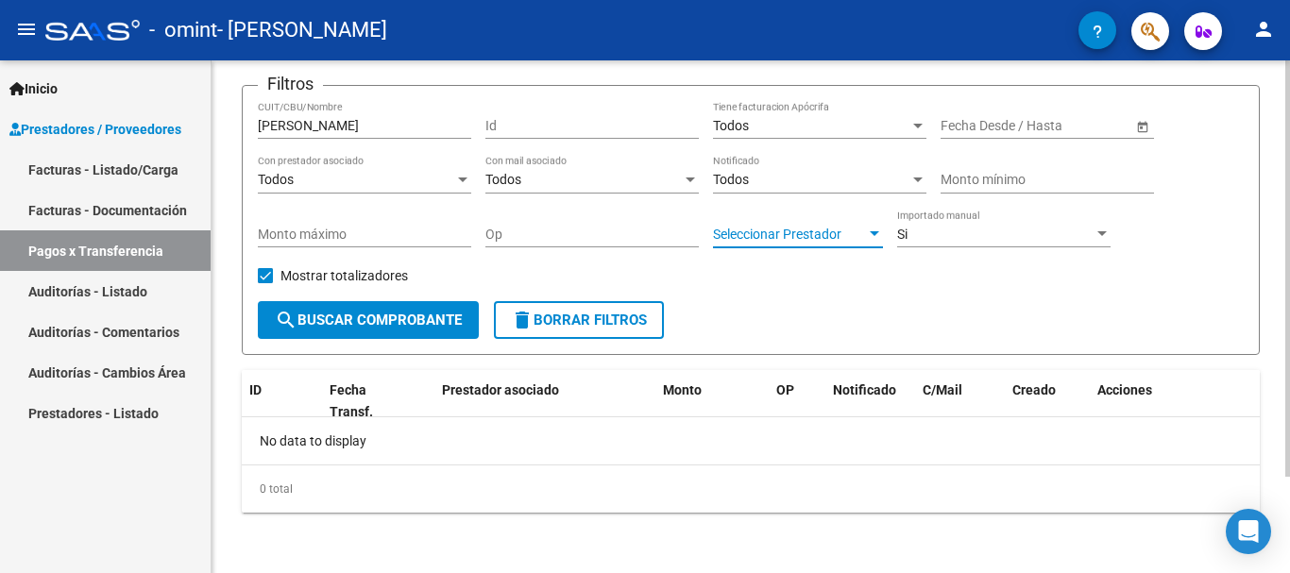
click at [812, 230] on span "Seleccionar Prestador" at bounding box center [789, 235] width 153 height 16
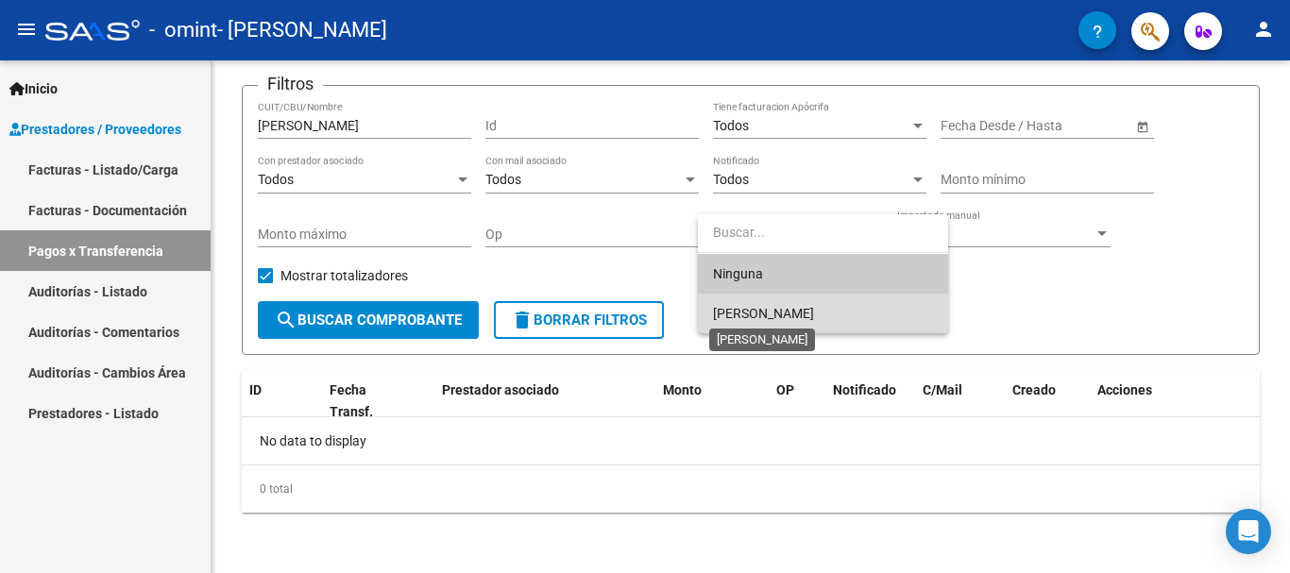
click at [798, 308] on span "[PERSON_NAME]" at bounding box center [763, 313] width 101 height 15
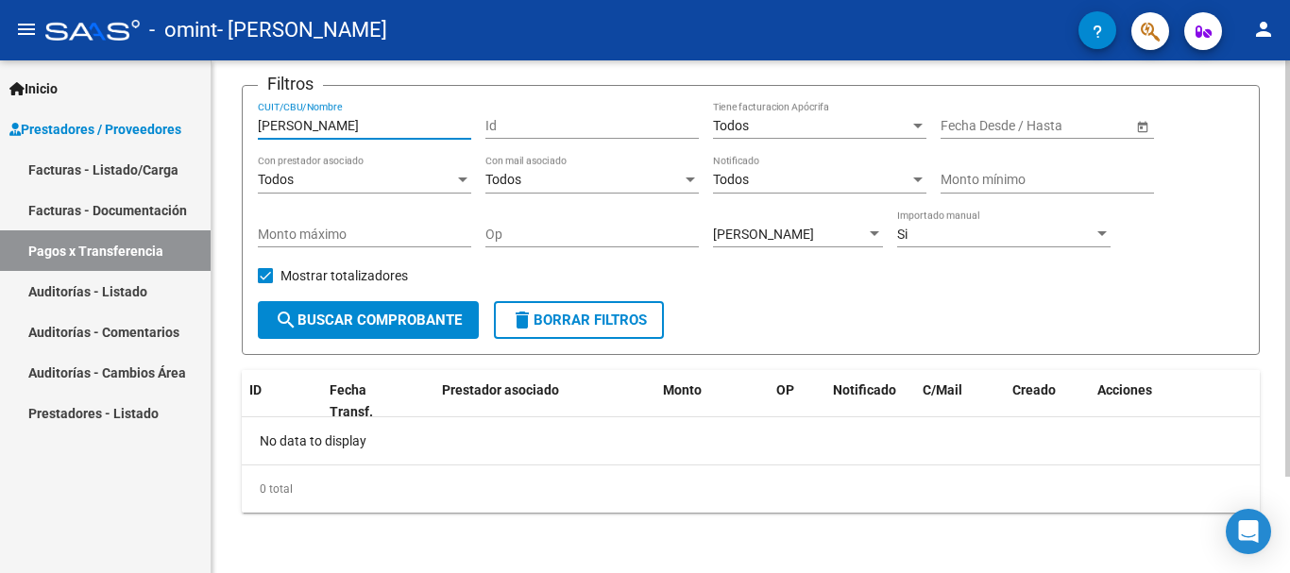
click at [357, 123] on input "[PERSON_NAME]" at bounding box center [364, 126] width 213 height 16
drag, startPoint x: 357, startPoint y: 123, endPoint x: 333, endPoint y: 122, distance: 23.6
click at [230, 128] on div "PRESTADORES -> Pagos por Transferencia (alt+p) cloud_download Exportar CSV Impo…" at bounding box center [750, 257] width 1078 height 632
click at [430, 308] on button "search Buscar Comprobante" at bounding box center [368, 320] width 221 height 38
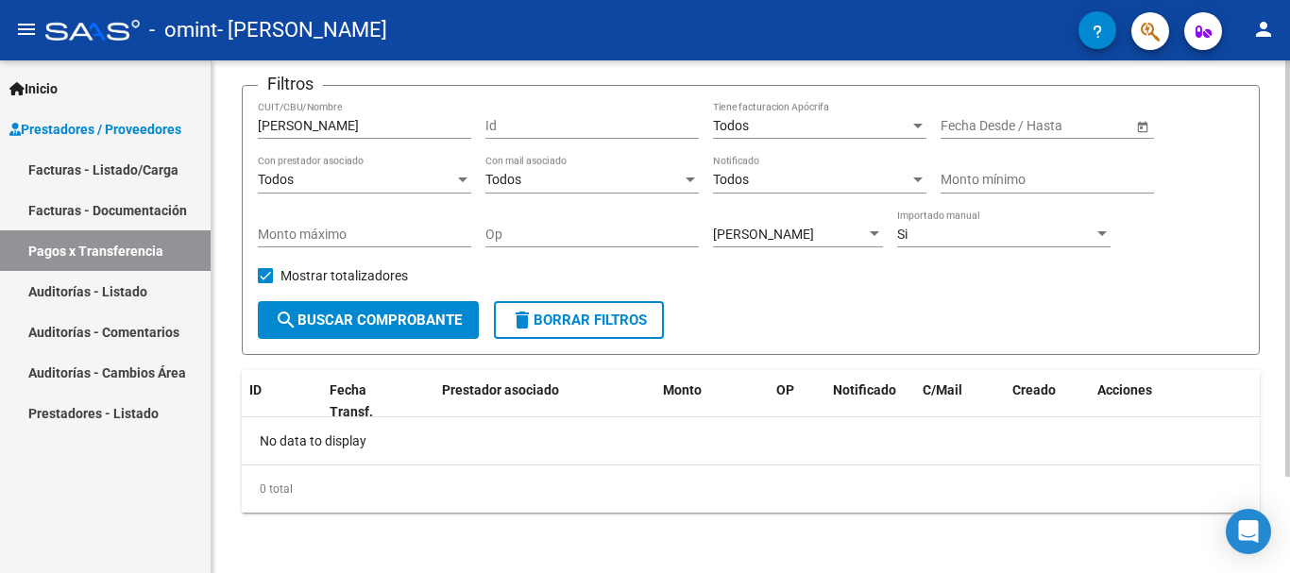
click at [430, 308] on button "search Buscar Comprobante" at bounding box center [368, 320] width 221 height 38
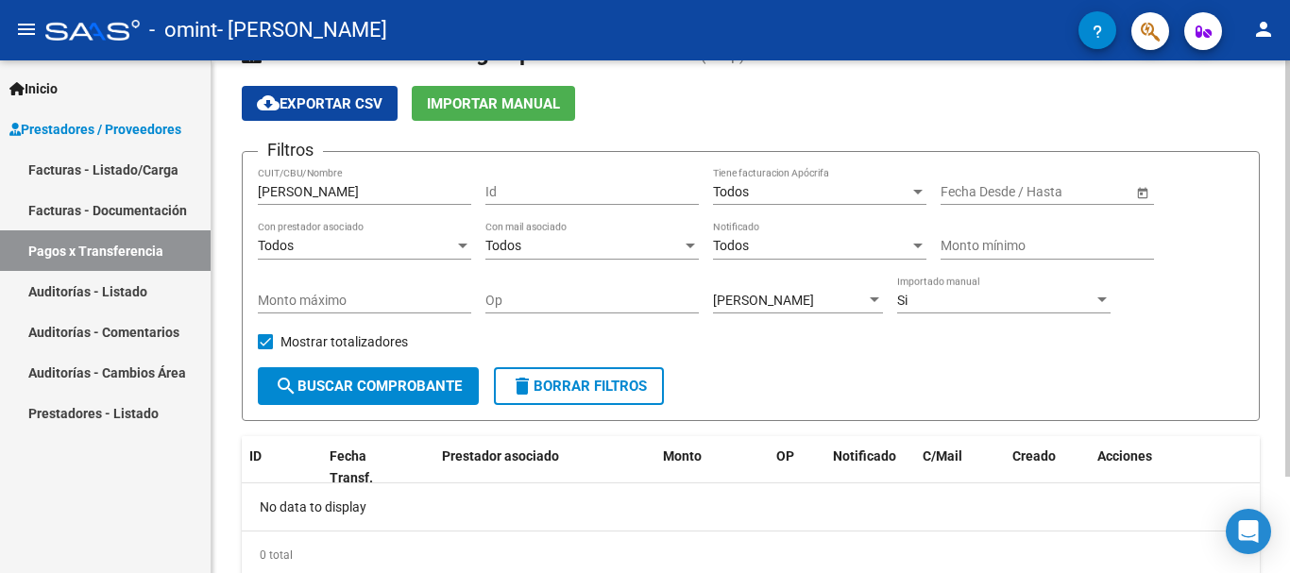
scroll to position [48, 0]
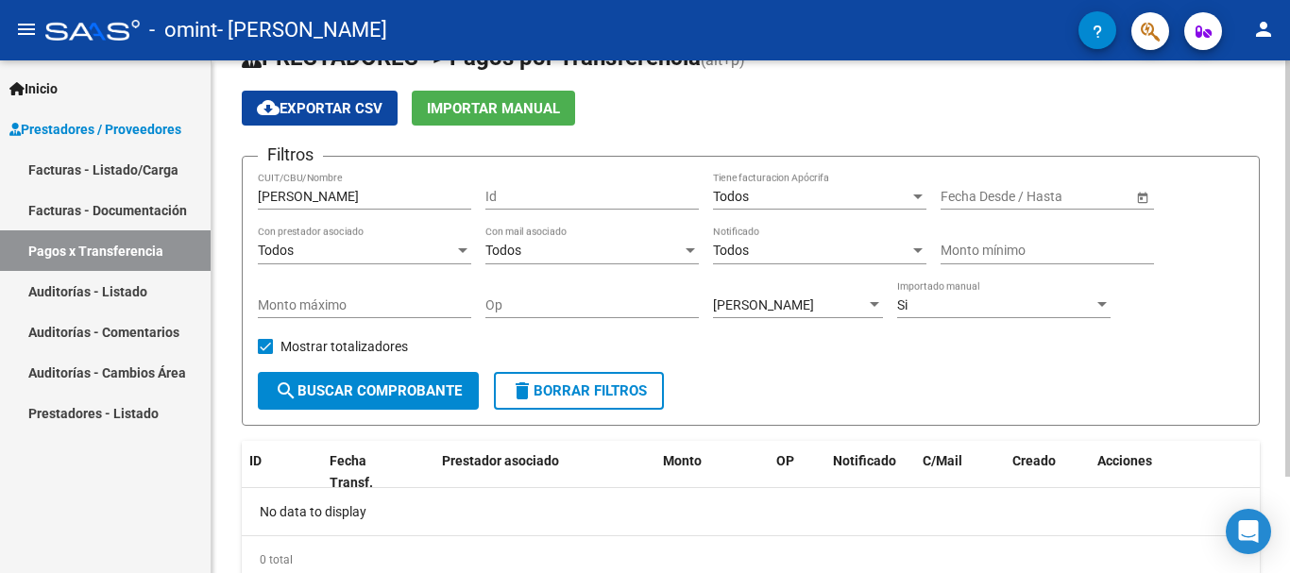
click at [1280, 124] on div "PRESTADORES -> Pagos por Transferencia (alt+p) cloud_download Exportar CSV Impo…" at bounding box center [752, 328] width 1083 height 632
click at [907, 251] on div "Todos" at bounding box center [811, 251] width 196 height 16
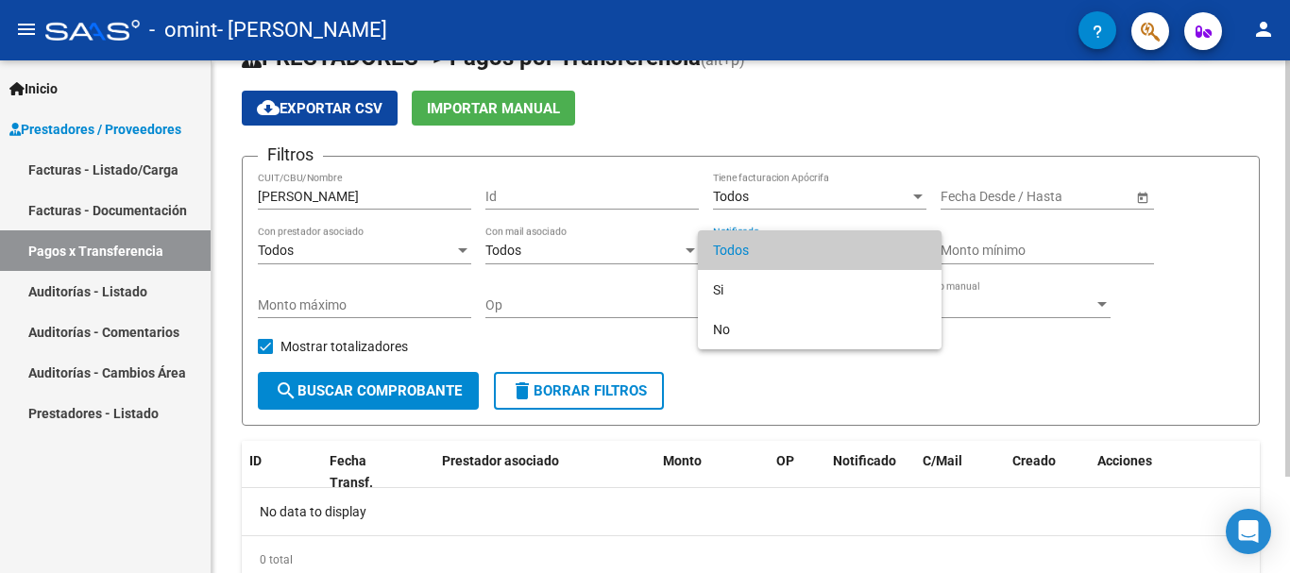
click at [907, 251] on span "Todos" at bounding box center [819, 250] width 213 height 40
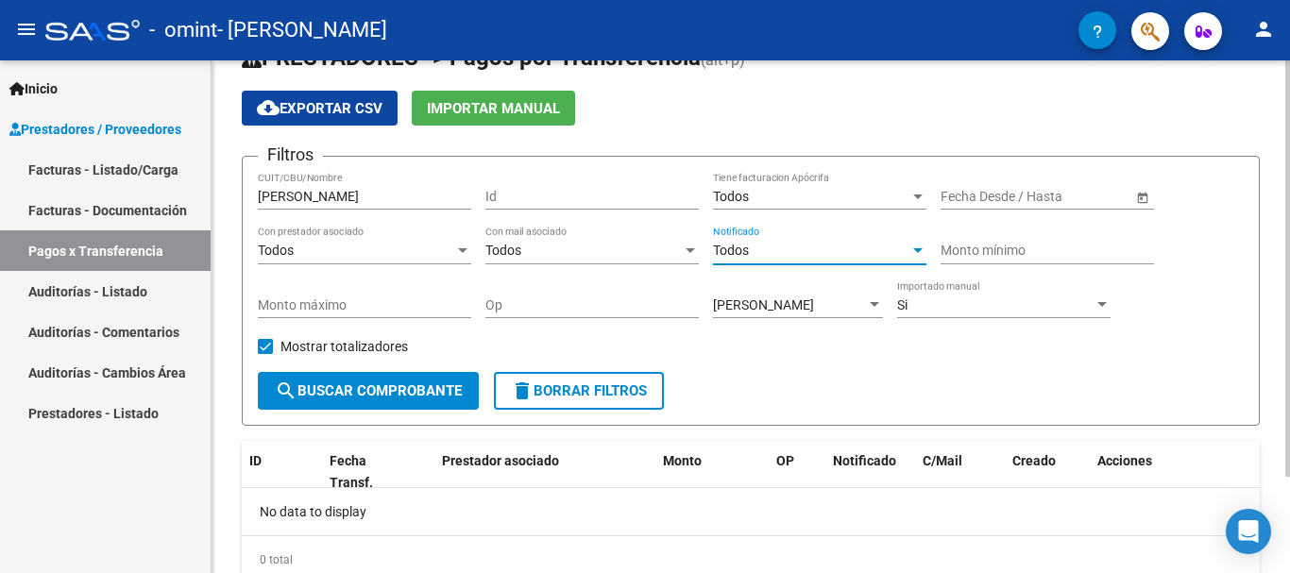
click at [907, 251] on div "Todos" at bounding box center [811, 251] width 196 height 16
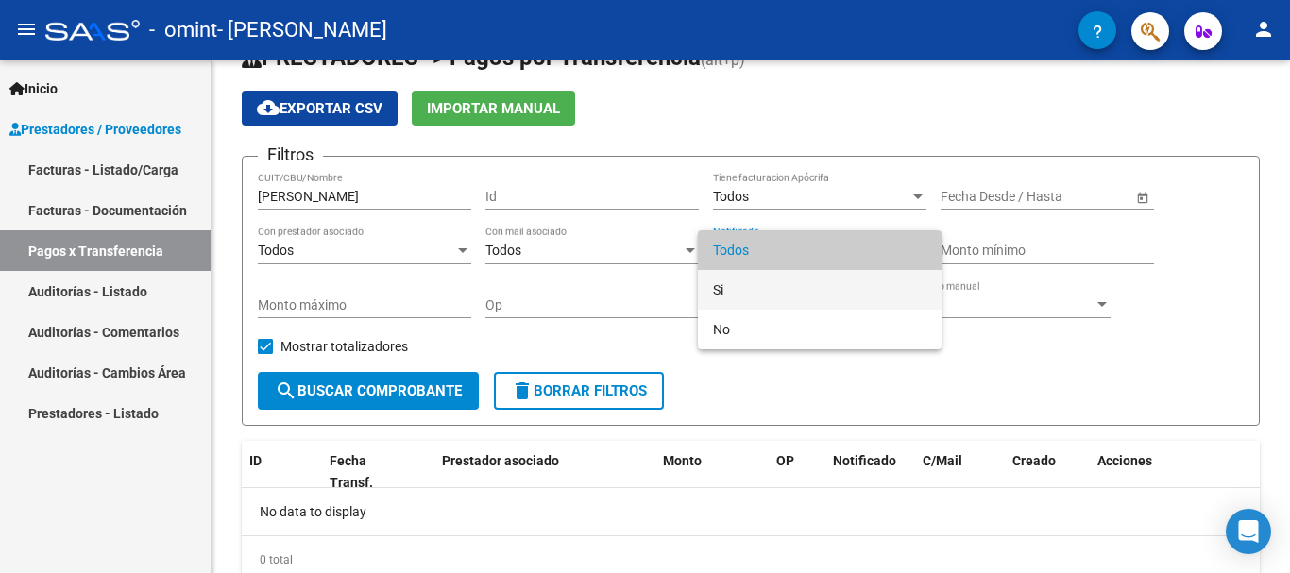
click at [854, 278] on span "Si" at bounding box center [819, 290] width 213 height 40
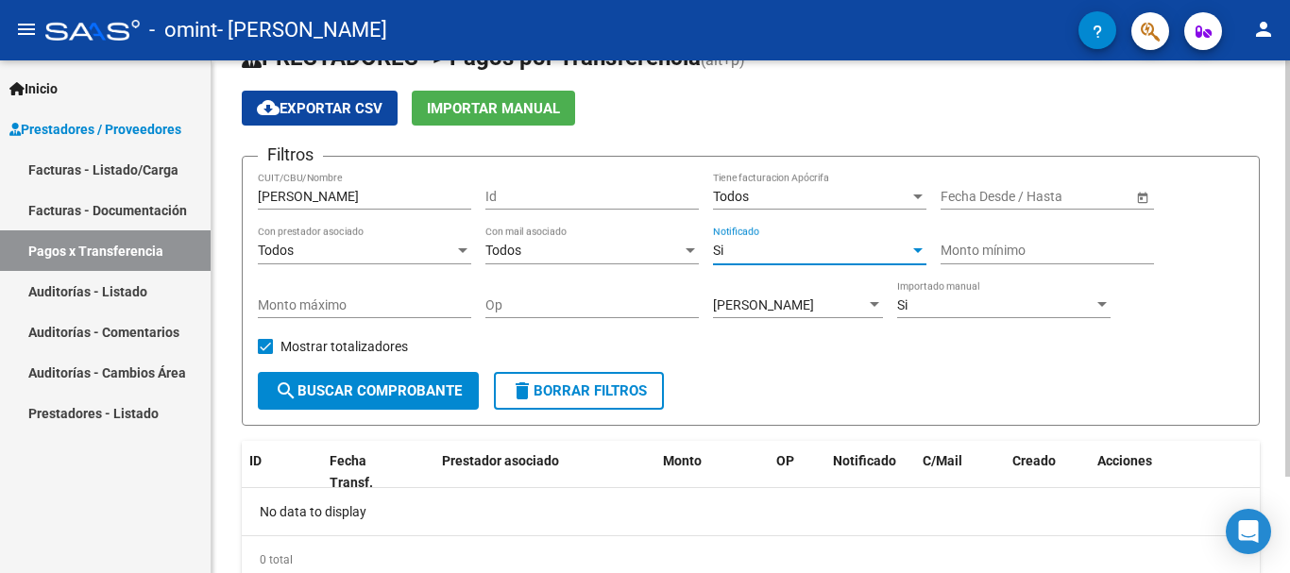
click at [916, 198] on div at bounding box center [917, 196] width 9 height 5
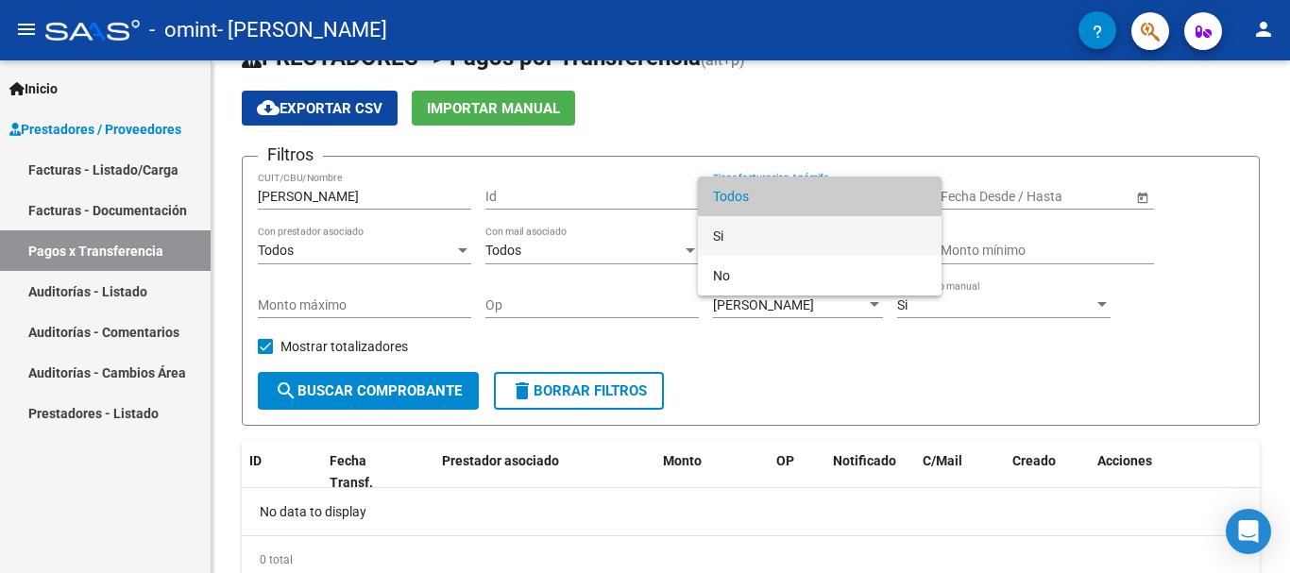
click at [868, 233] on span "Si" at bounding box center [819, 236] width 213 height 40
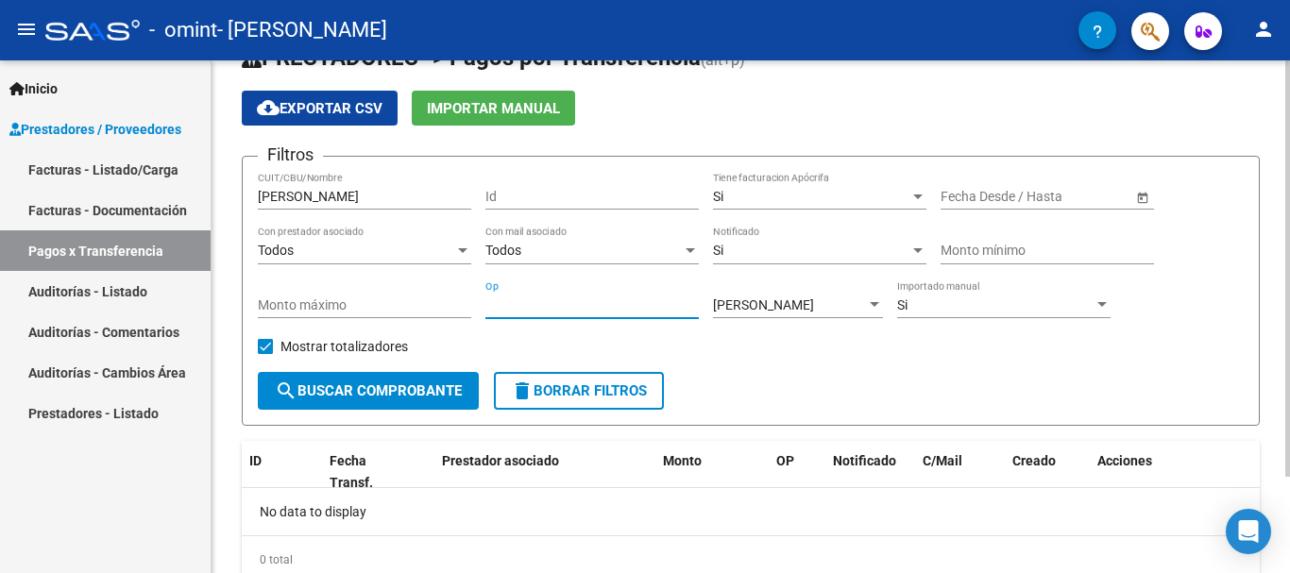
click at [496, 310] on input "Op" at bounding box center [591, 305] width 213 height 16
click at [390, 376] on button "search Buscar Comprobante" at bounding box center [368, 391] width 221 height 38
click at [937, 455] on span "C/Mail" at bounding box center [942, 460] width 40 height 15
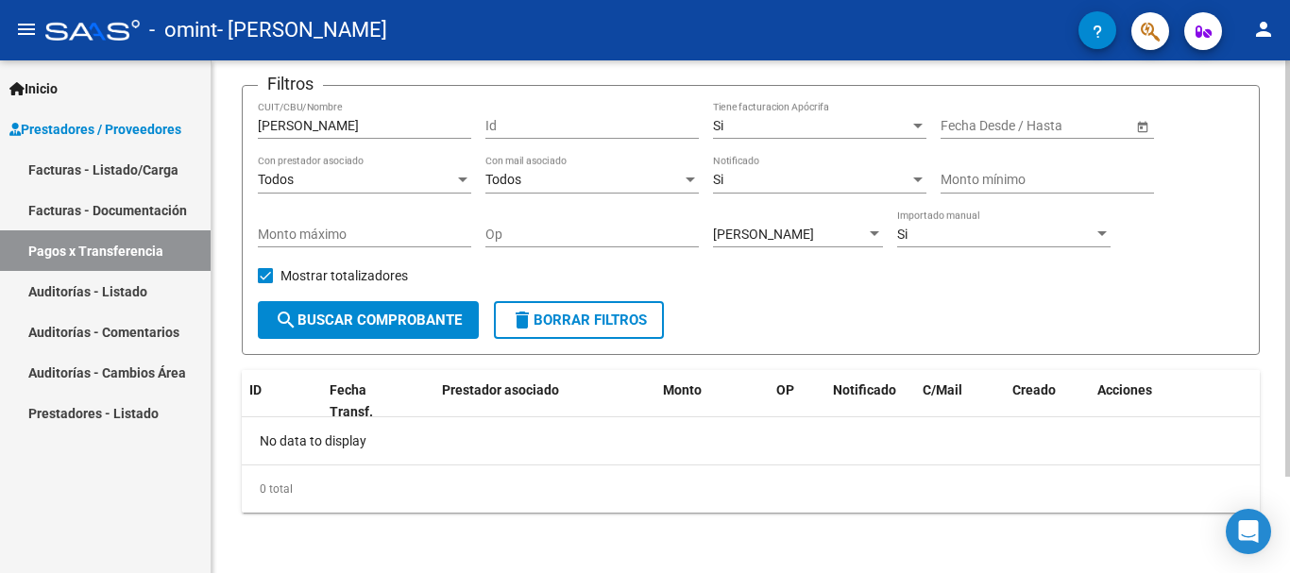
scroll to position [0, 0]
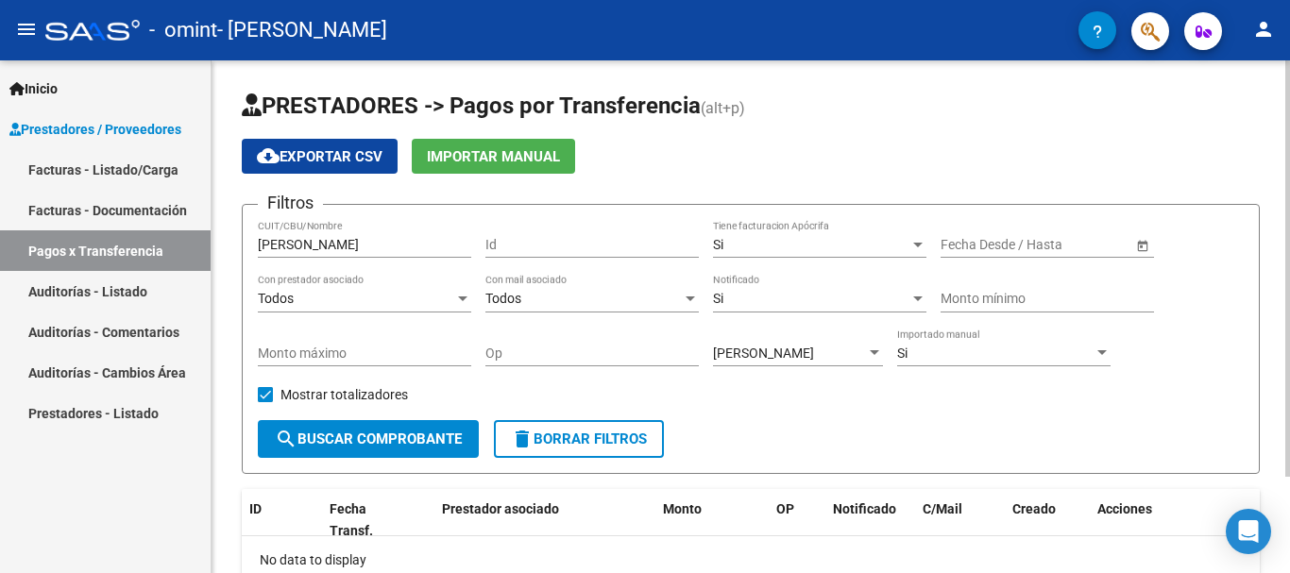
click at [1250, 0] on html "menu - omint - [PERSON_NAME] person Inicio Instructivos Contacto OS Prestadores…" at bounding box center [645, 286] width 1290 height 573
click at [1080, 38] on button "button" at bounding box center [1097, 30] width 38 height 38
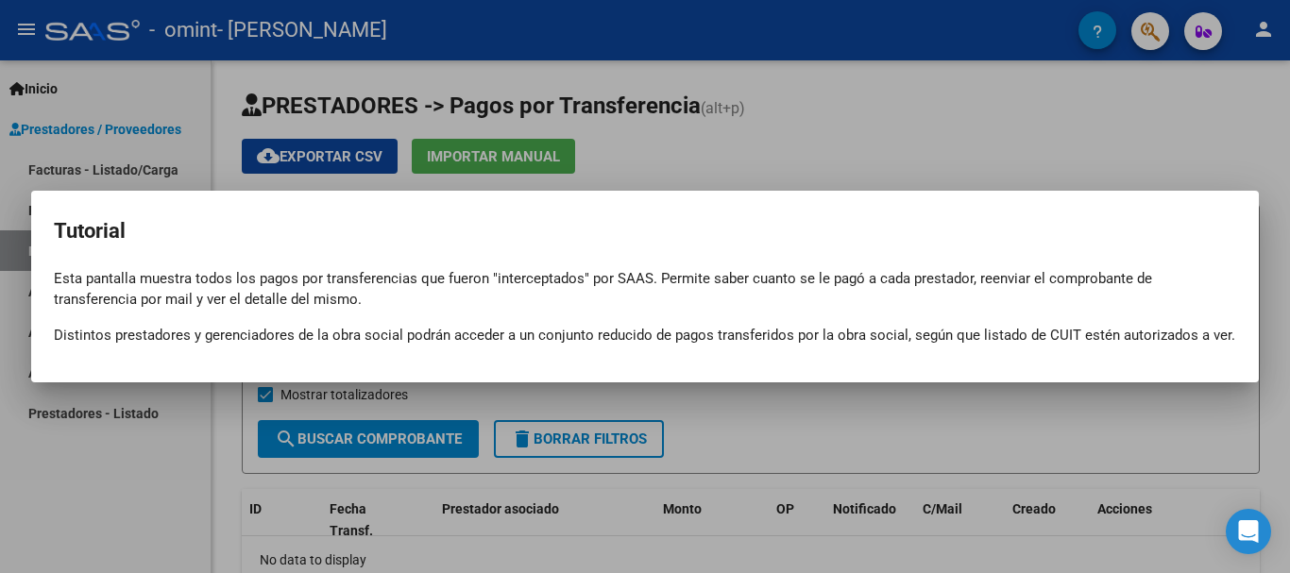
click at [864, 178] on div at bounding box center [645, 286] width 1290 height 573
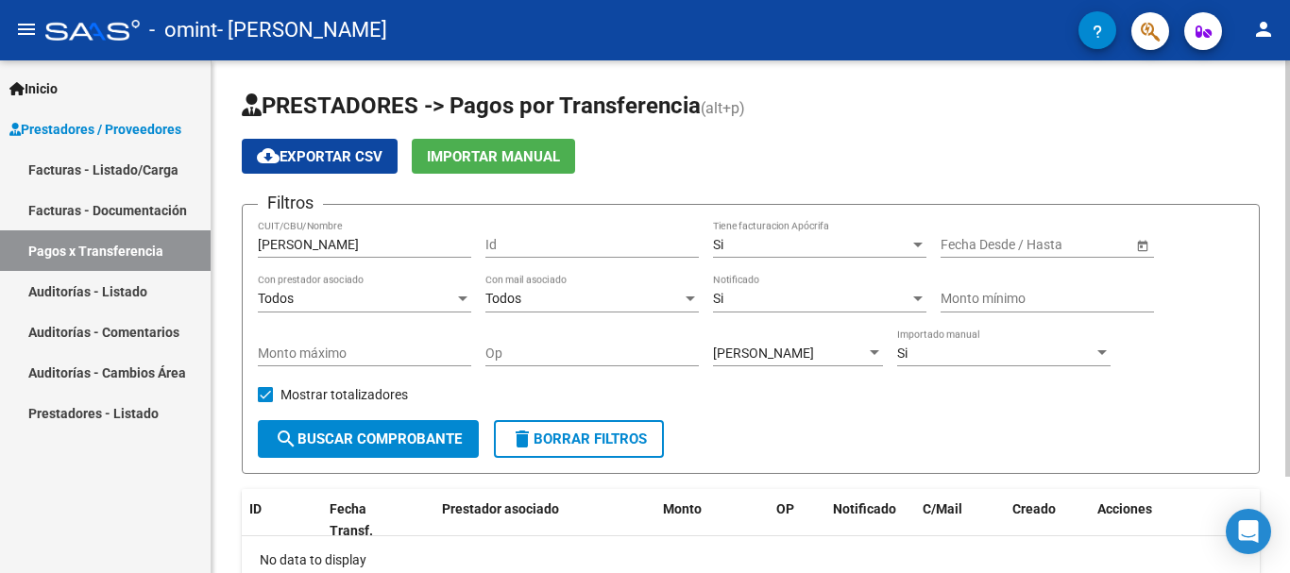
click at [433, 153] on span "Importar Manual" at bounding box center [493, 156] width 133 height 17
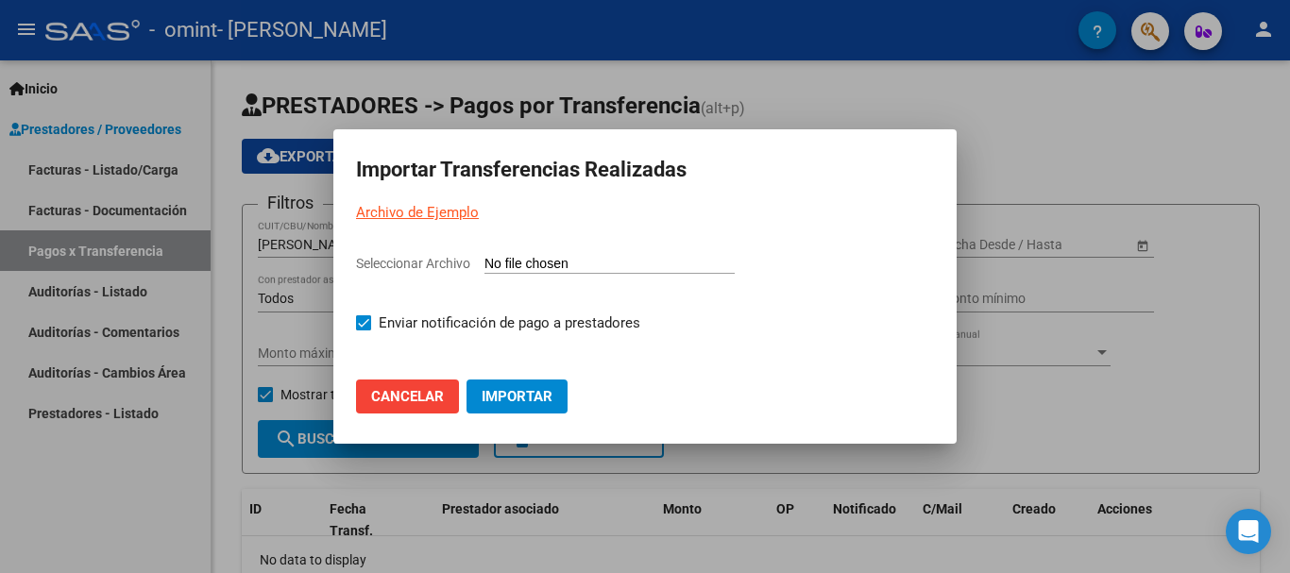
click at [532, 392] on span "Importar" at bounding box center [516, 396] width 71 height 17
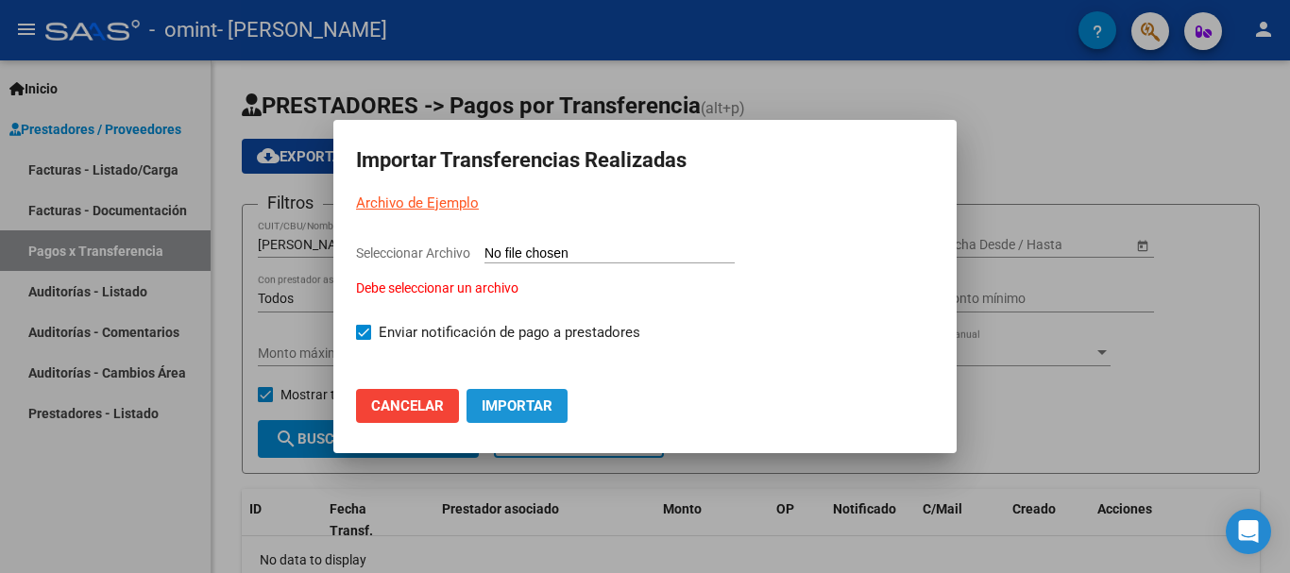
click at [532, 401] on span "Importar" at bounding box center [516, 405] width 71 height 17
click at [444, 396] on button "Cancelar" at bounding box center [407, 406] width 103 height 34
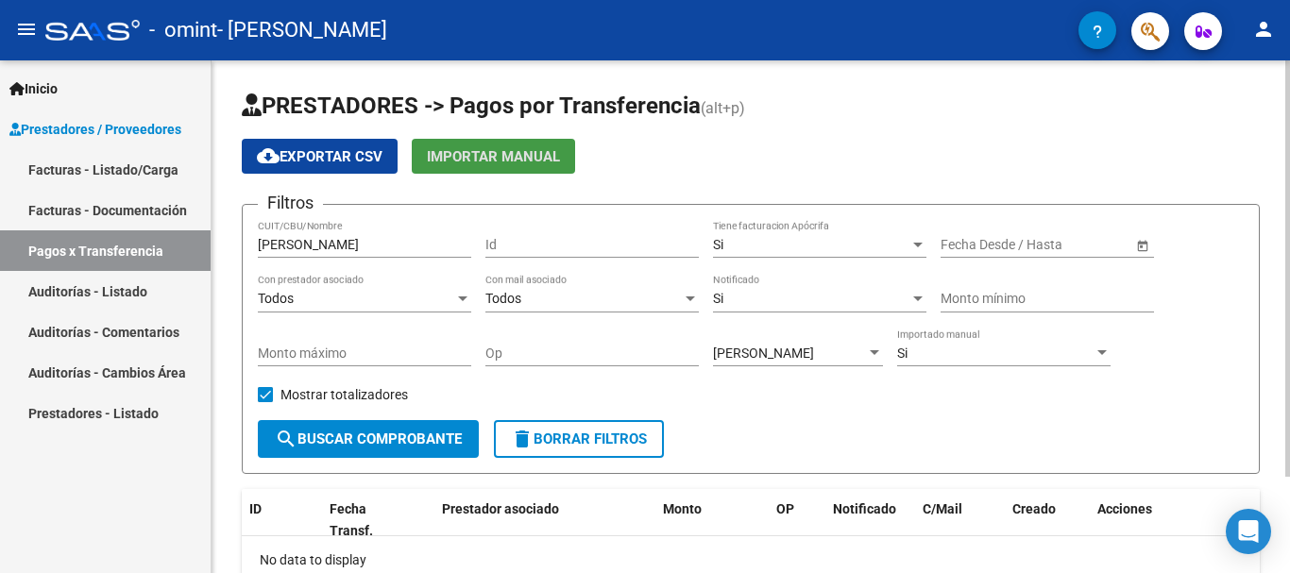
click at [1251, 96] on div "PRESTADORES -> Pagos por Transferencia (alt+p) cloud_download Exportar CSV Impo…" at bounding box center [752, 376] width 1083 height 632
click at [106, 179] on link "Facturas - Listado/Carga" at bounding box center [105, 169] width 211 height 41
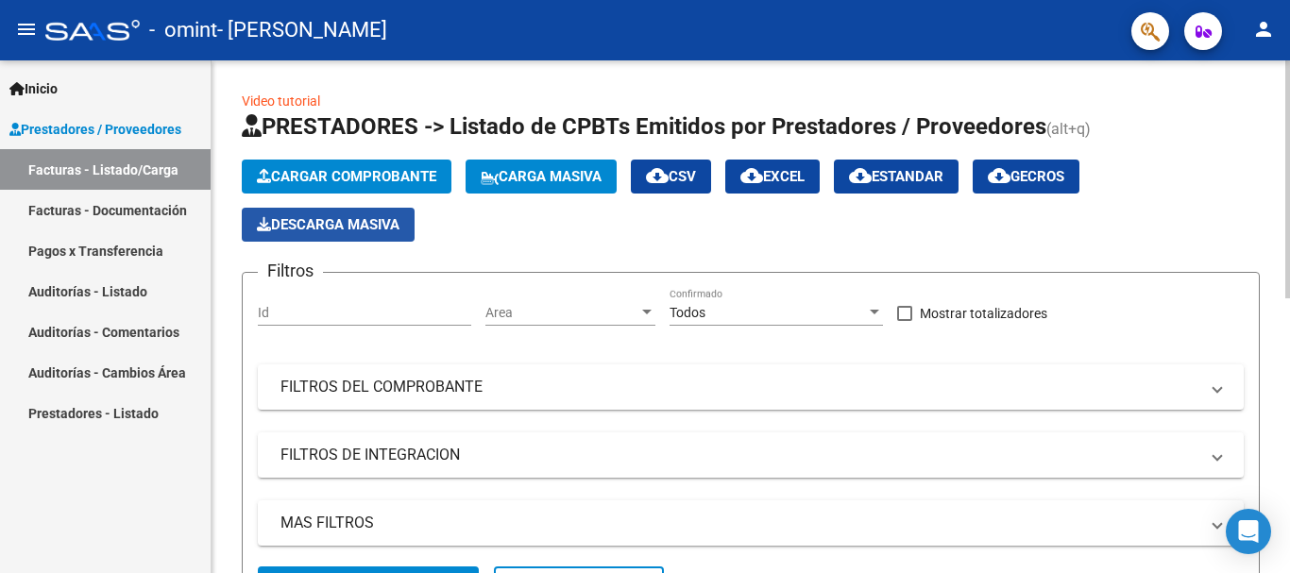
click at [377, 235] on button "Descarga Masiva" at bounding box center [328, 225] width 173 height 34
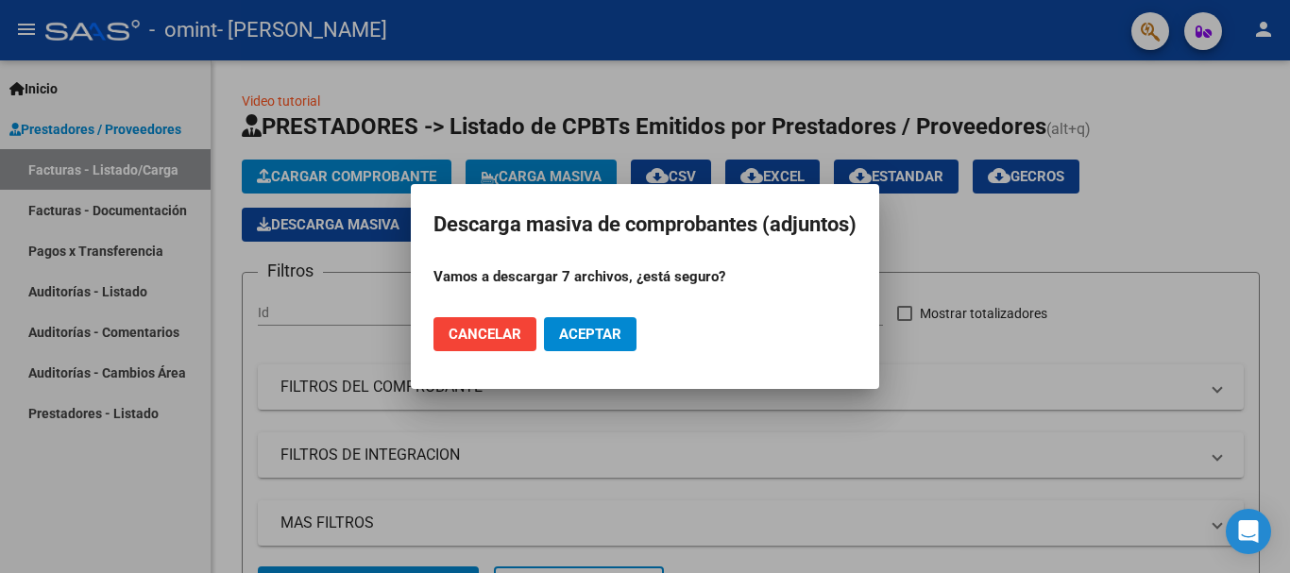
click at [597, 333] on span "Aceptar" at bounding box center [590, 334] width 62 height 17
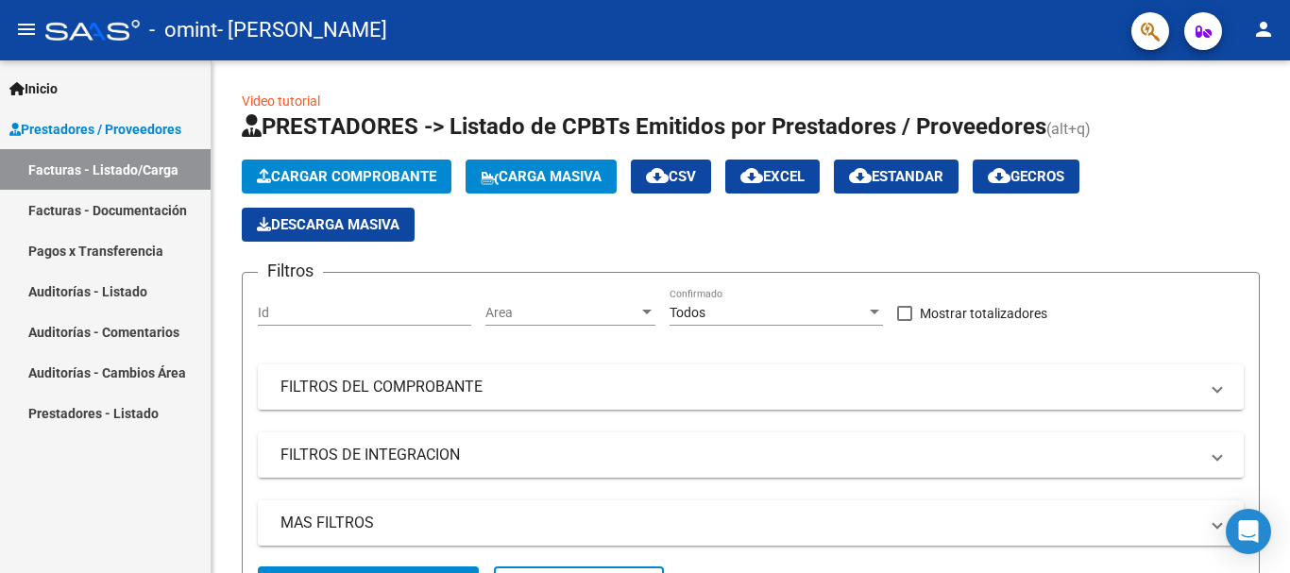
click at [122, 217] on link "Facturas - Documentación" at bounding box center [105, 210] width 211 height 41
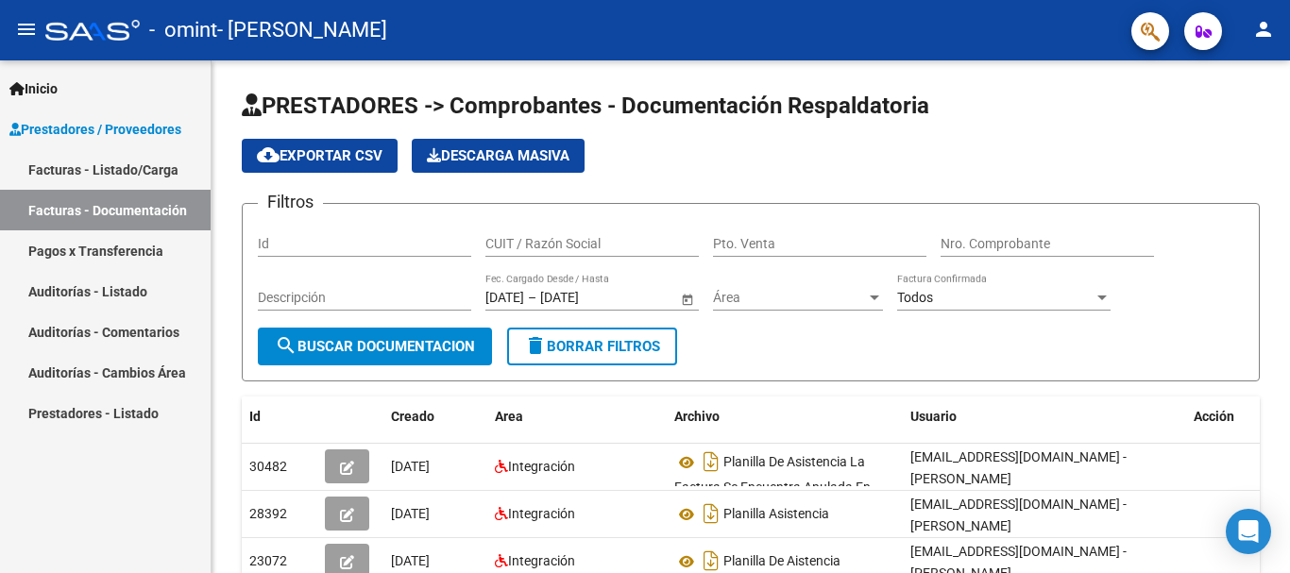
click at [125, 246] on link "Pagos x Transferencia" at bounding box center [105, 250] width 211 height 41
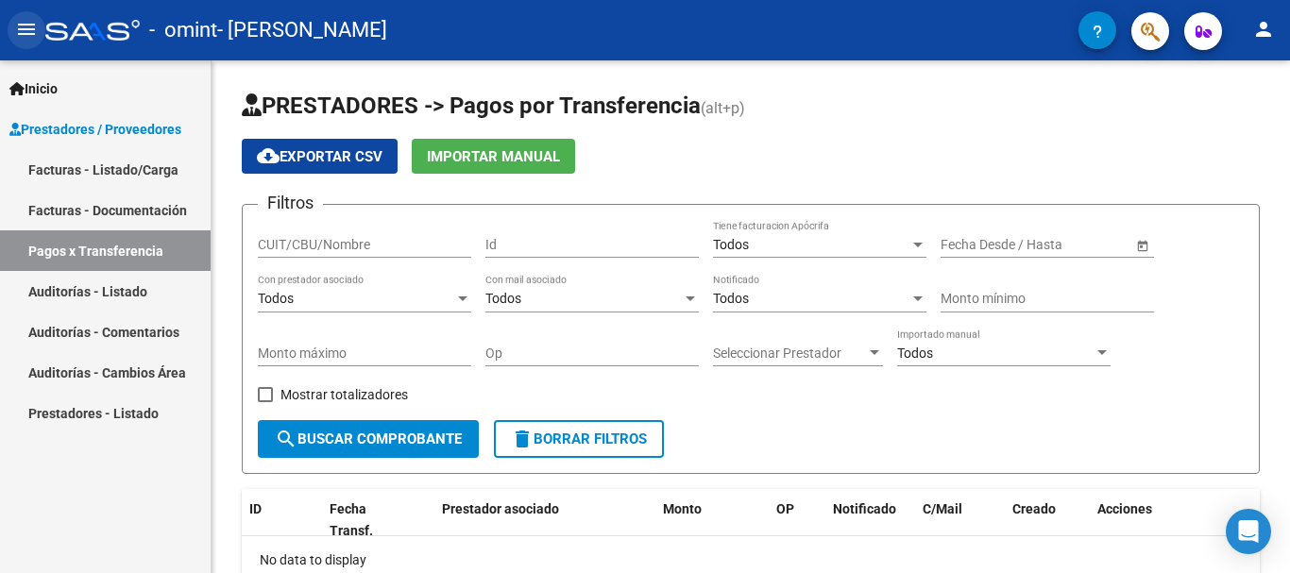
click at [29, 25] on mat-icon "menu" at bounding box center [26, 29] width 23 height 23
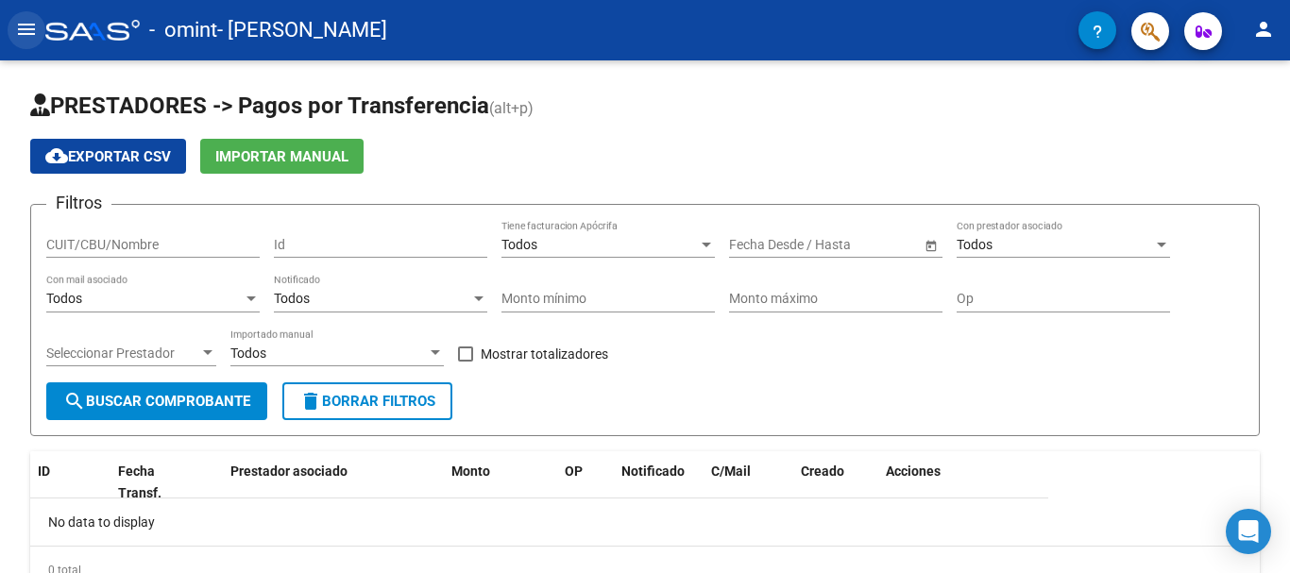
click at [29, 25] on mat-icon "menu" at bounding box center [26, 29] width 23 height 23
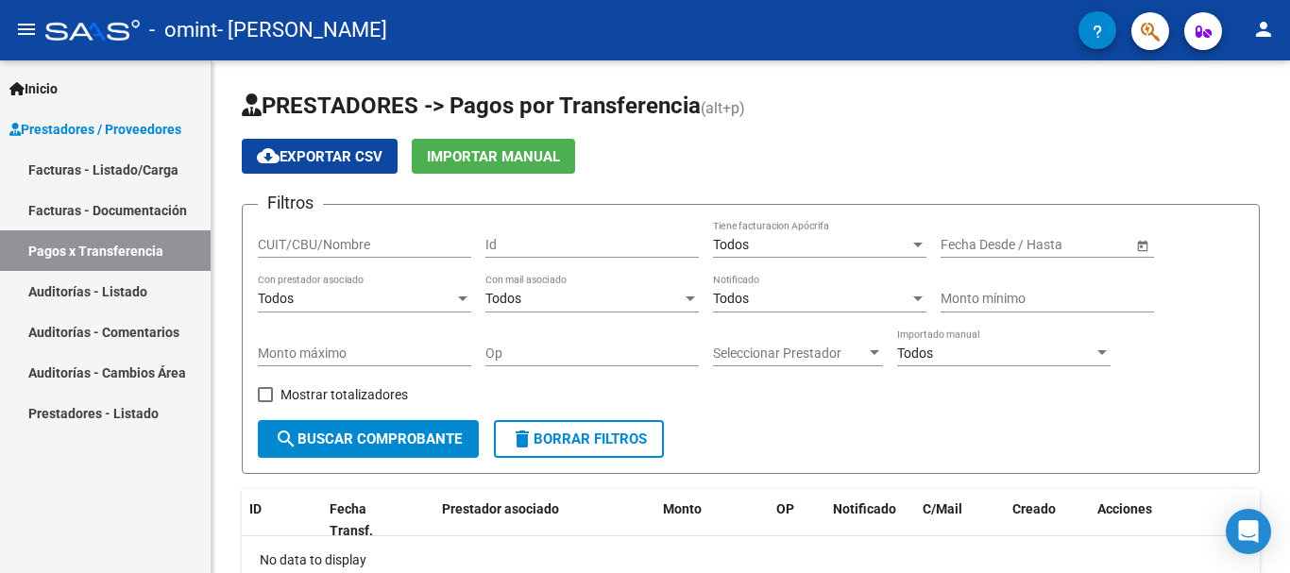
click at [44, 84] on span "Inicio" at bounding box center [33, 88] width 48 height 21
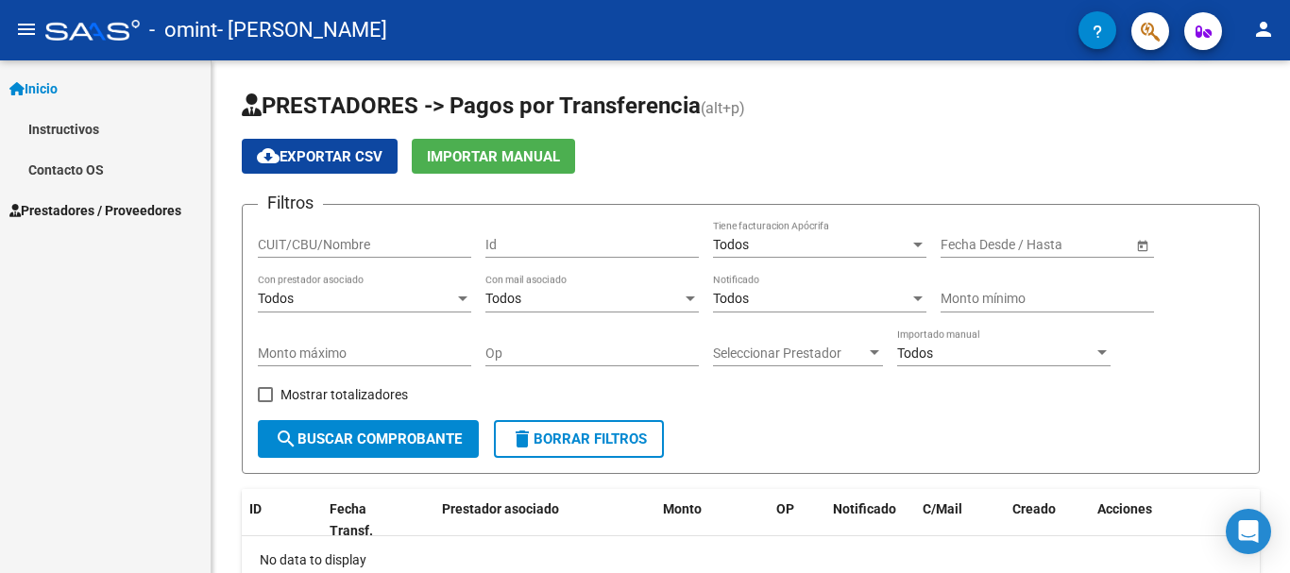
click at [58, 131] on link "Instructivos" at bounding box center [105, 129] width 211 height 41
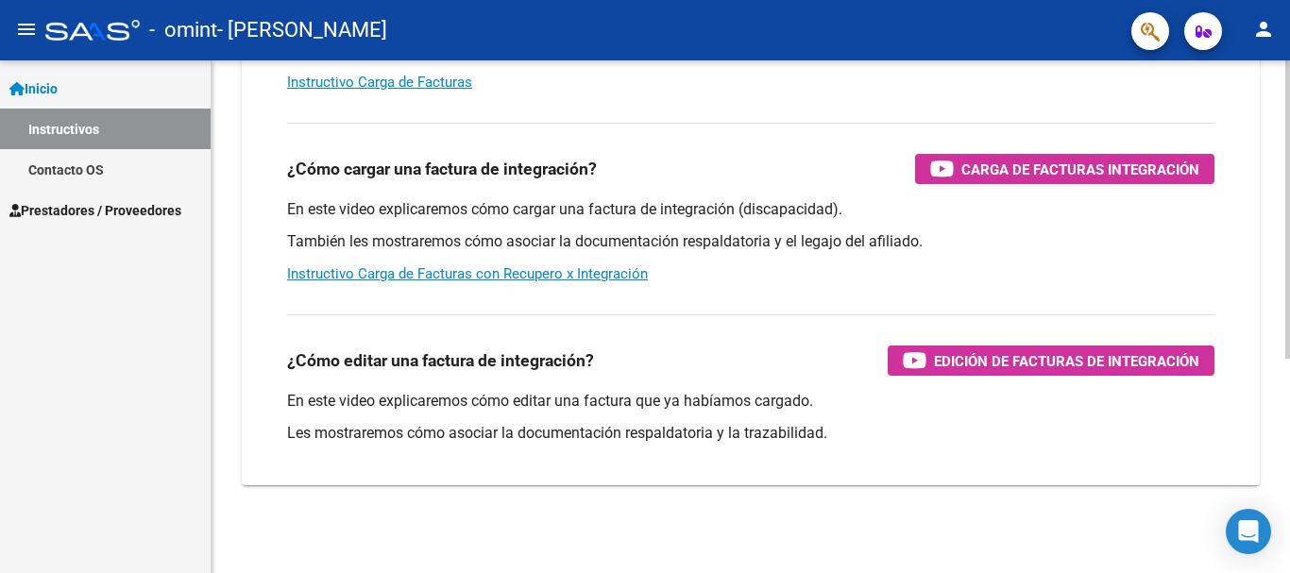
scroll to position [368, 0]
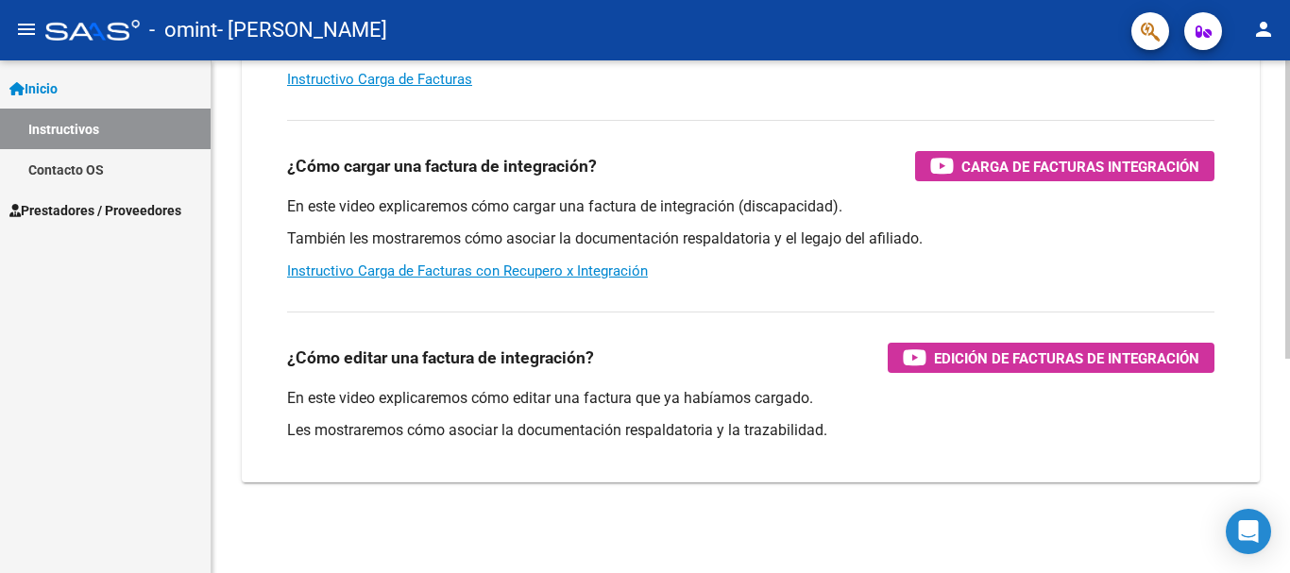
click at [1289, 464] on div at bounding box center [1287, 424] width 5 height 298
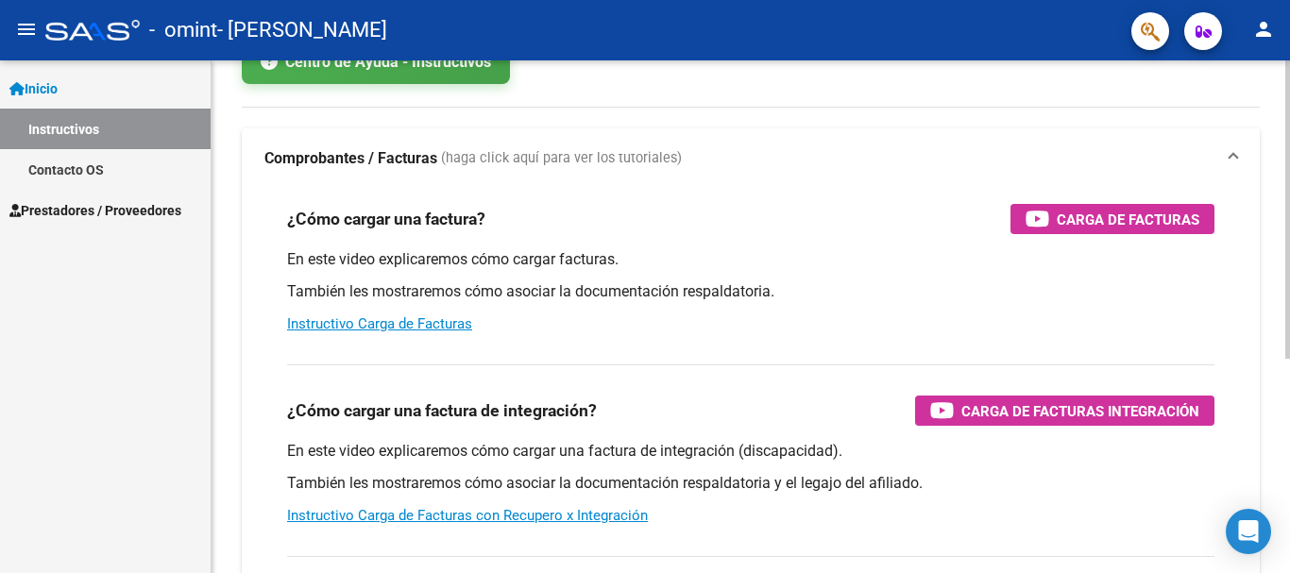
scroll to position [122, 0]
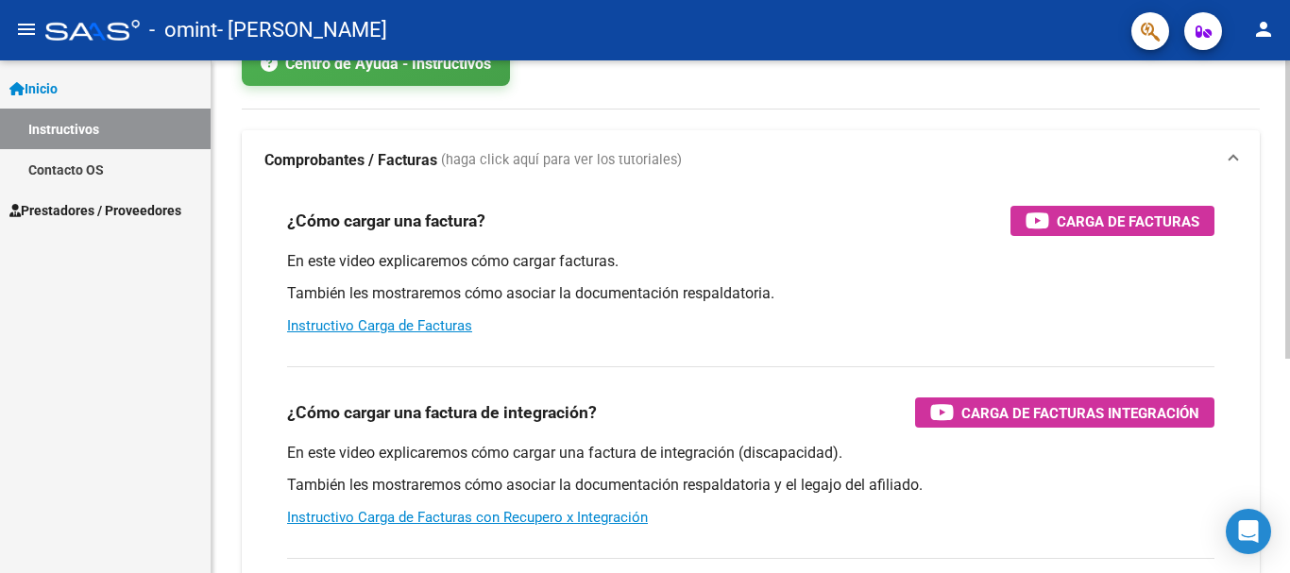
click at [1289, 321] on div at bounding box center [1287, 280] width 5 height 298
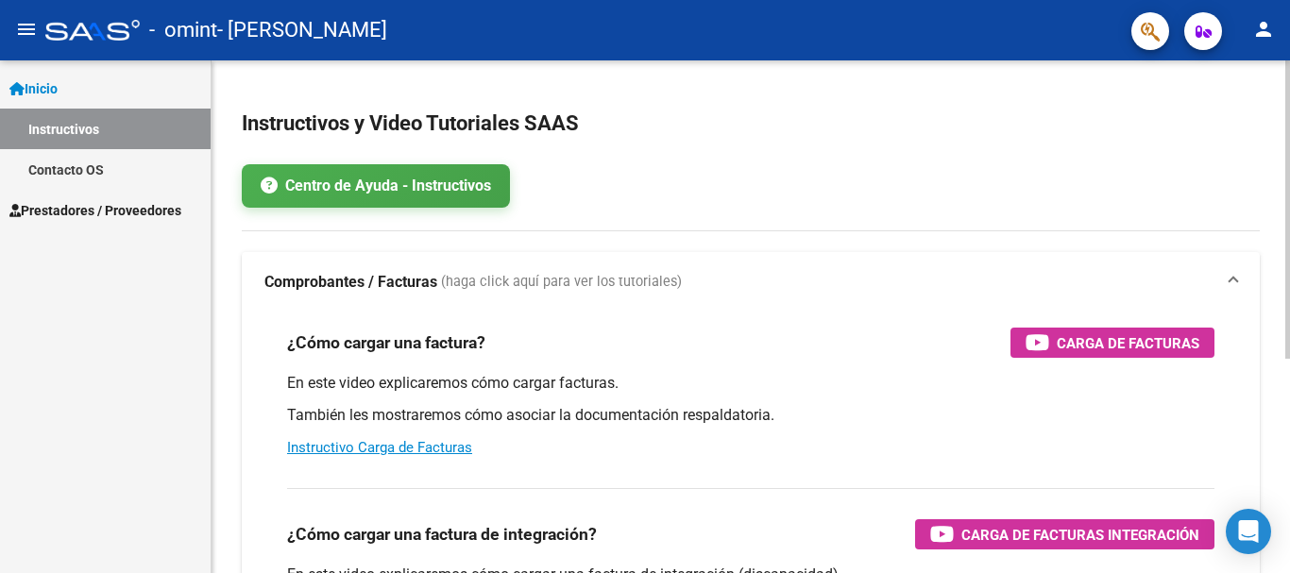
click at [1267, 38] on div "menu - omint - [PERSON_NAME] person Inicio Instructivos Contacto OS Prestadores…" at bounding box center [645, 286] width 1290 height 573
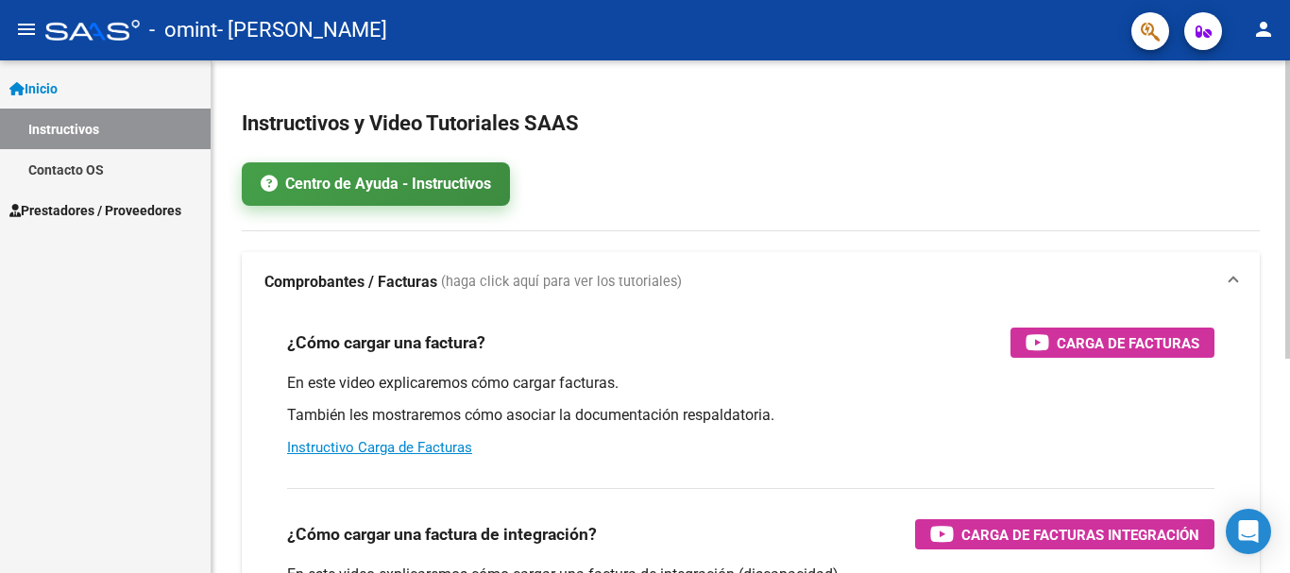
click at [381, 201] on link "Centro de Ayuda - Instructivos" at bounding box center [376, 183] width 268 height 43
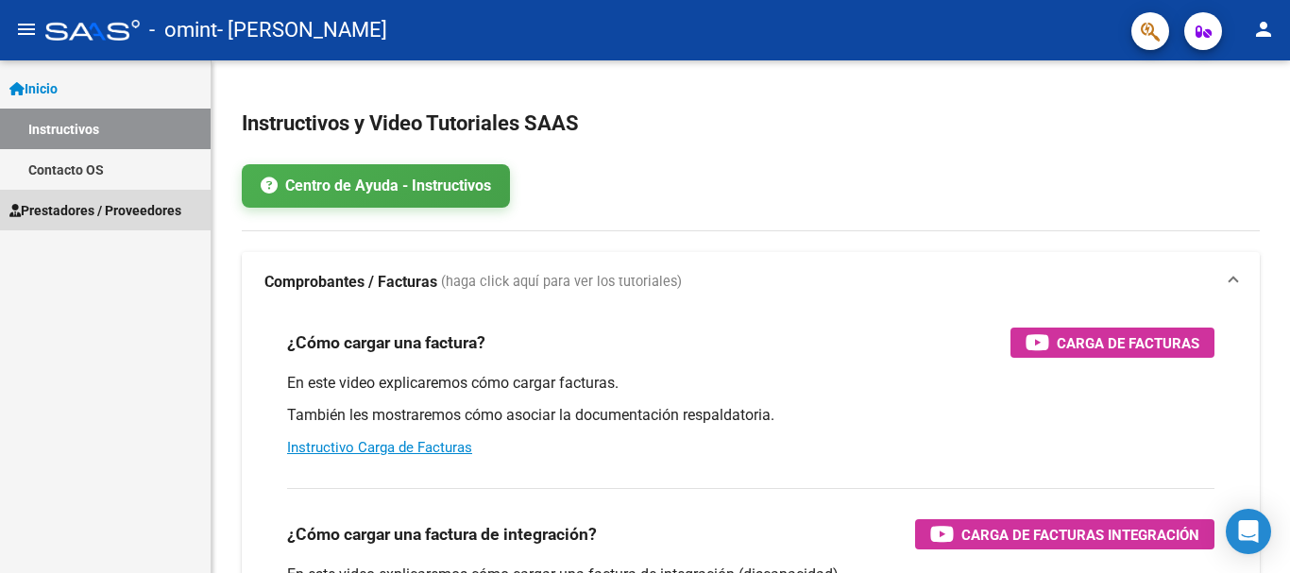
click at [44, 218] on span "Prestadores / Proveedores" at bounding box center [95, 210] width 172 height 21
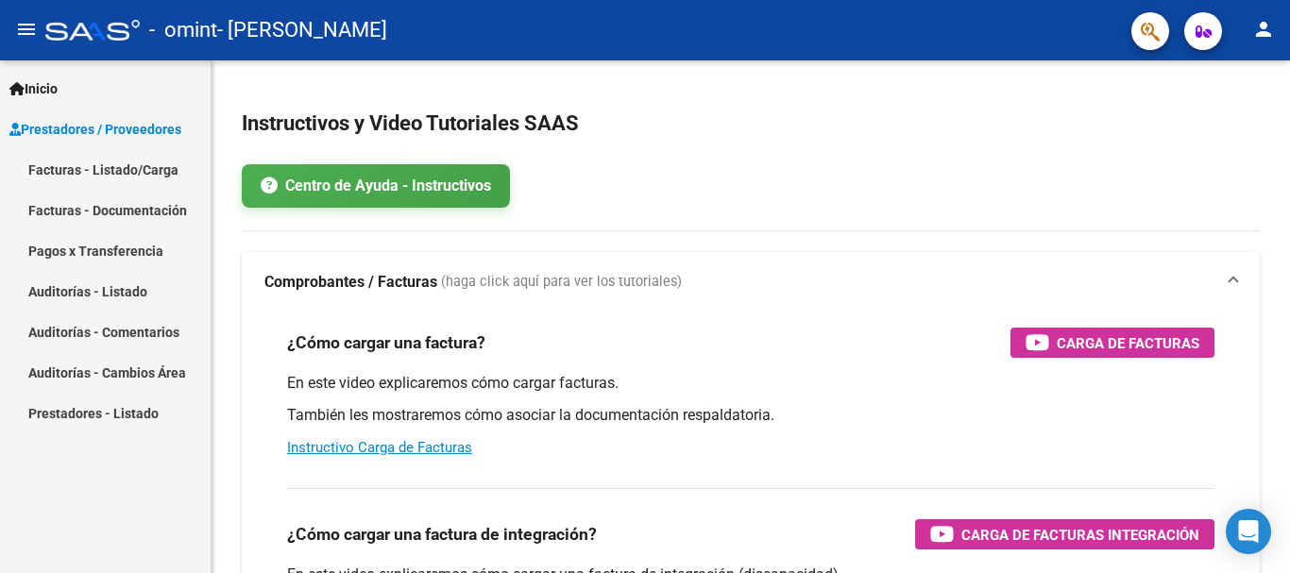
click at [53, 243] on link "Pagos x Transferencia" at bounding box center [105, 250] width 211 height 41
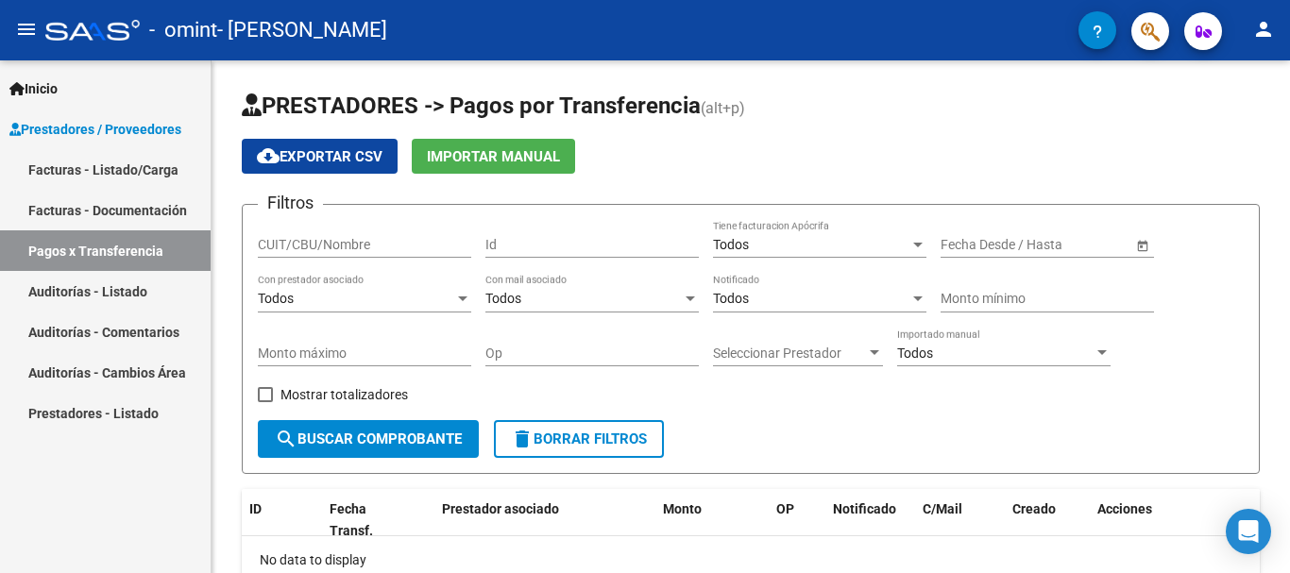
click at [1208, 37] on icon "button" at bounding box center [1203, 32] width 16 height 14
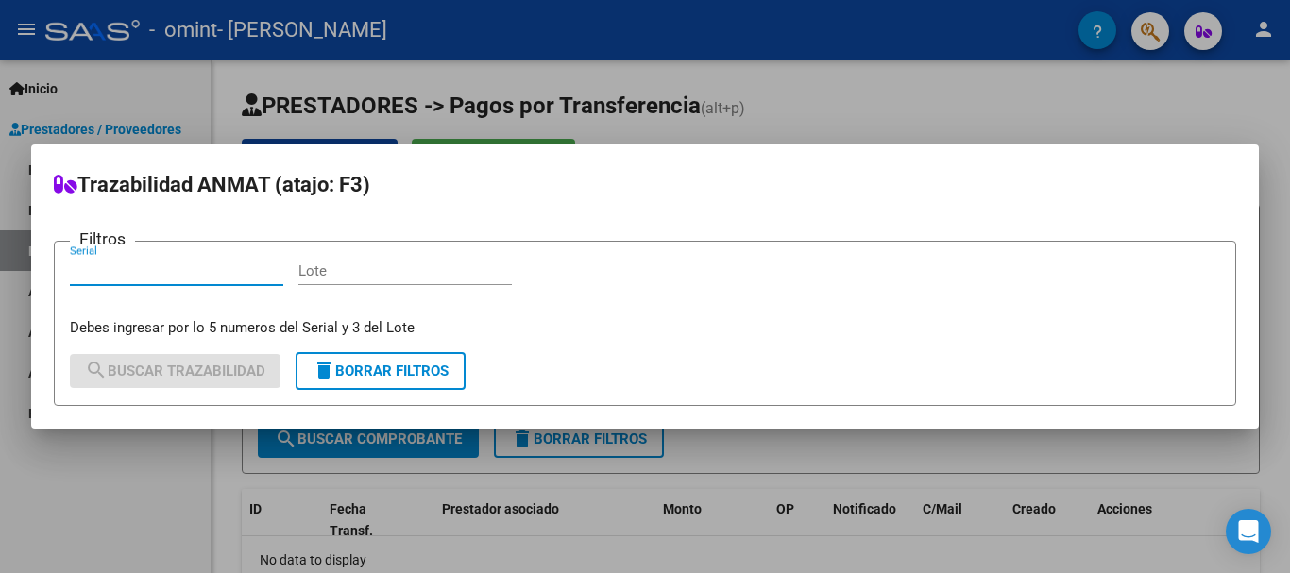
click at [1067, 123] on div at bounding box center [645, 286] width 1290 height 573
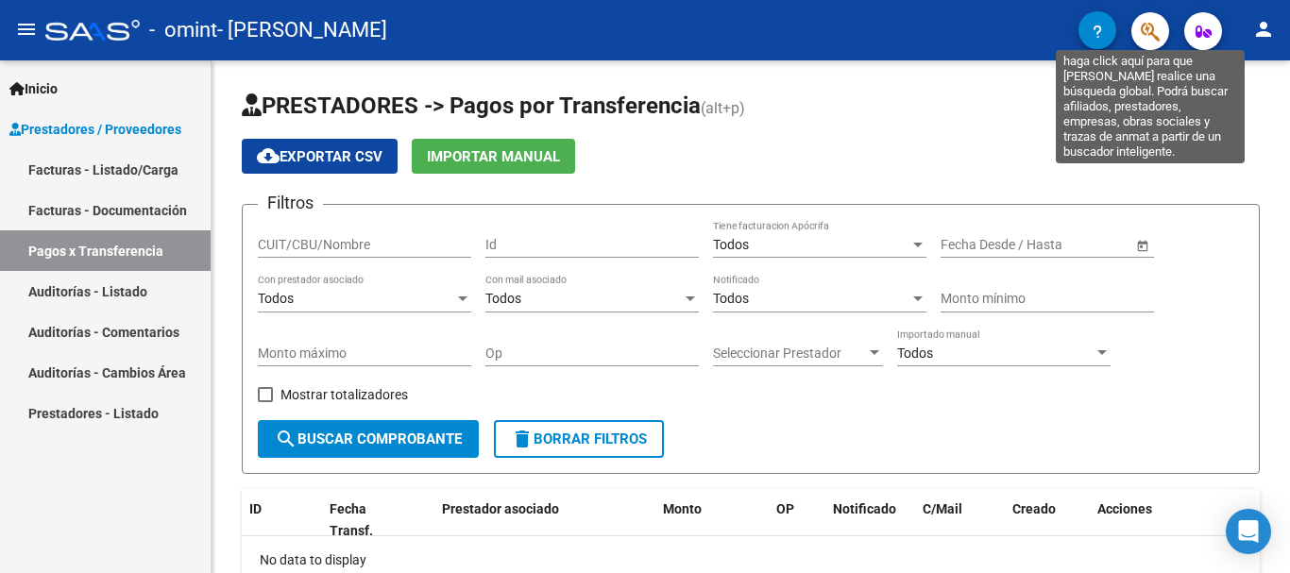
click at [1143, 38] on icon "button" at bounding box center [1149, 32] width 19 height 22
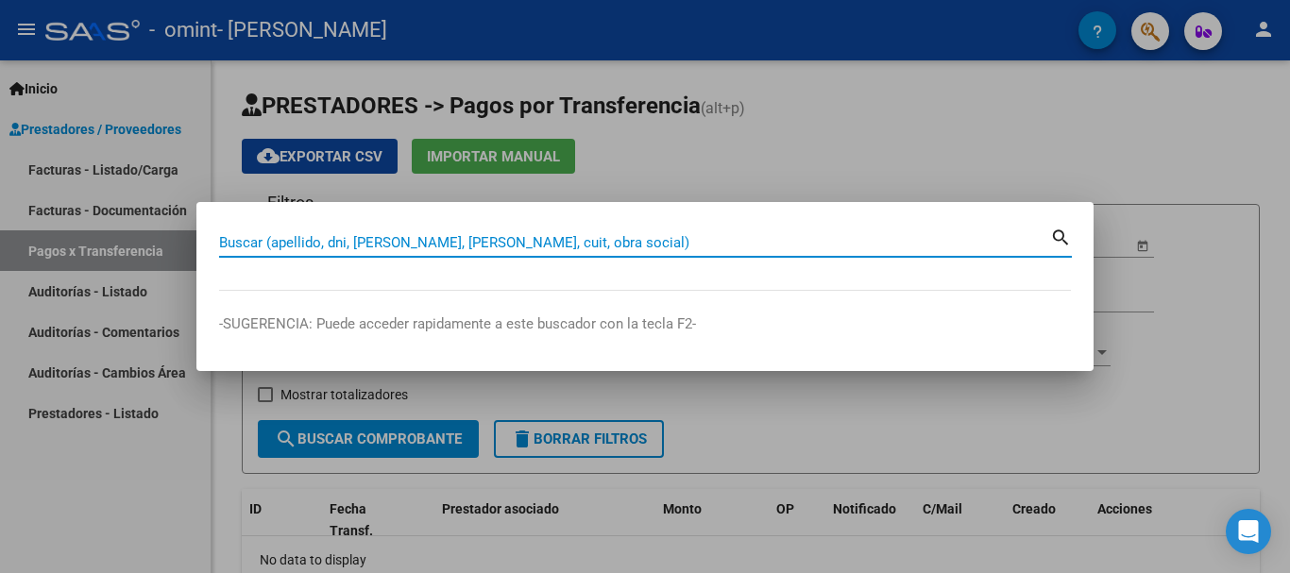
click at [1015, 185] on div at bounding box center [645, 286] width 1290 height 573
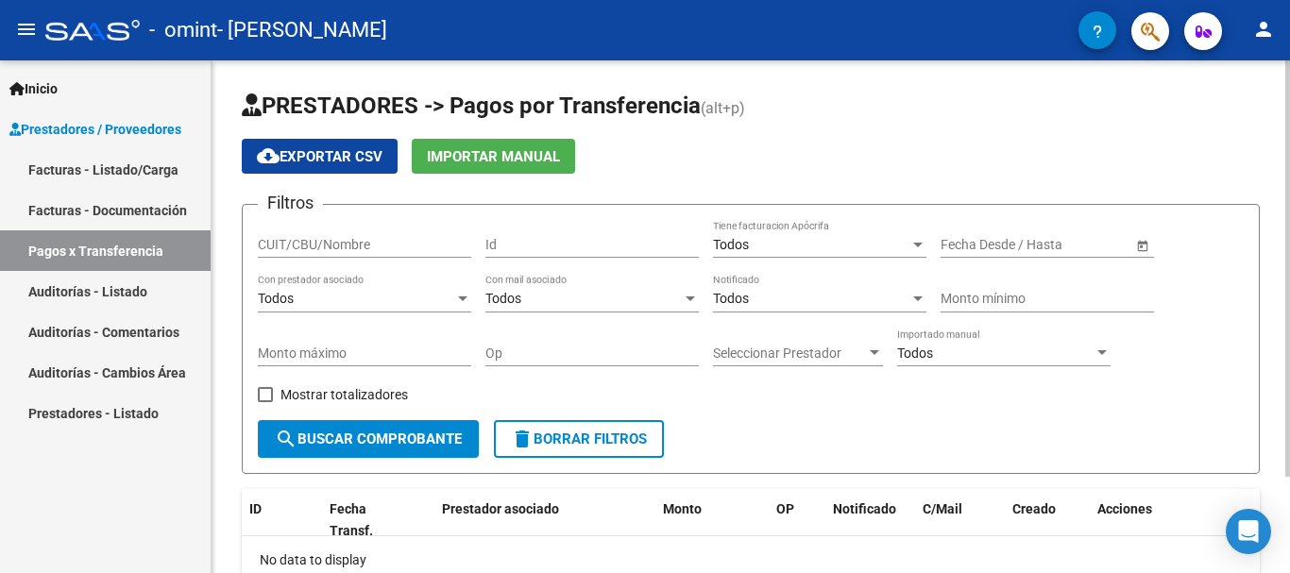
scroll to position [119, 0]
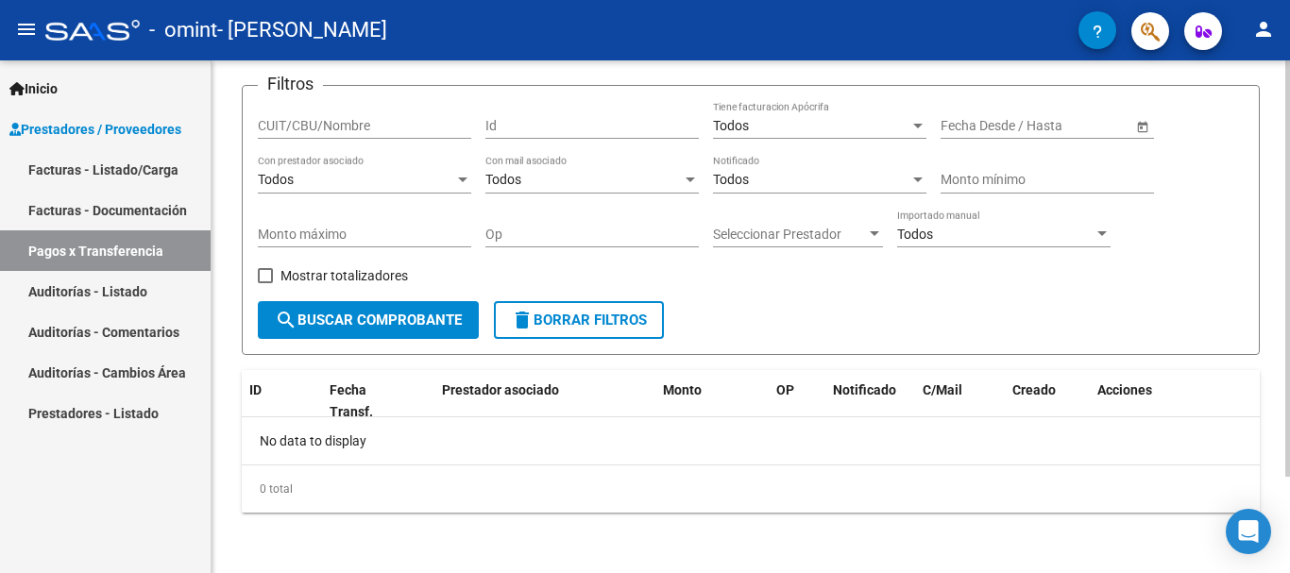
click at [1273, 538] on div "PRESTADORES -> Pagos por Transferencia (alt+p) cloud_download Exportar CSV Impo…" at bounding box center [752, 257] width 1083 height 632
click at [1142, 392] on span "Acciones" at bounding box center [1124, 389] width 55 height 15
click at [1025, 382] on span "Creado" at bounding box center [1033, 389] width 43 height 15
click at [873, 398] on div "Notificado" at bounding box center [870, 391] width 75 height 22
click at [872, 388] on span "Notificado" at bounding box center [864, 389] width 63 height 15
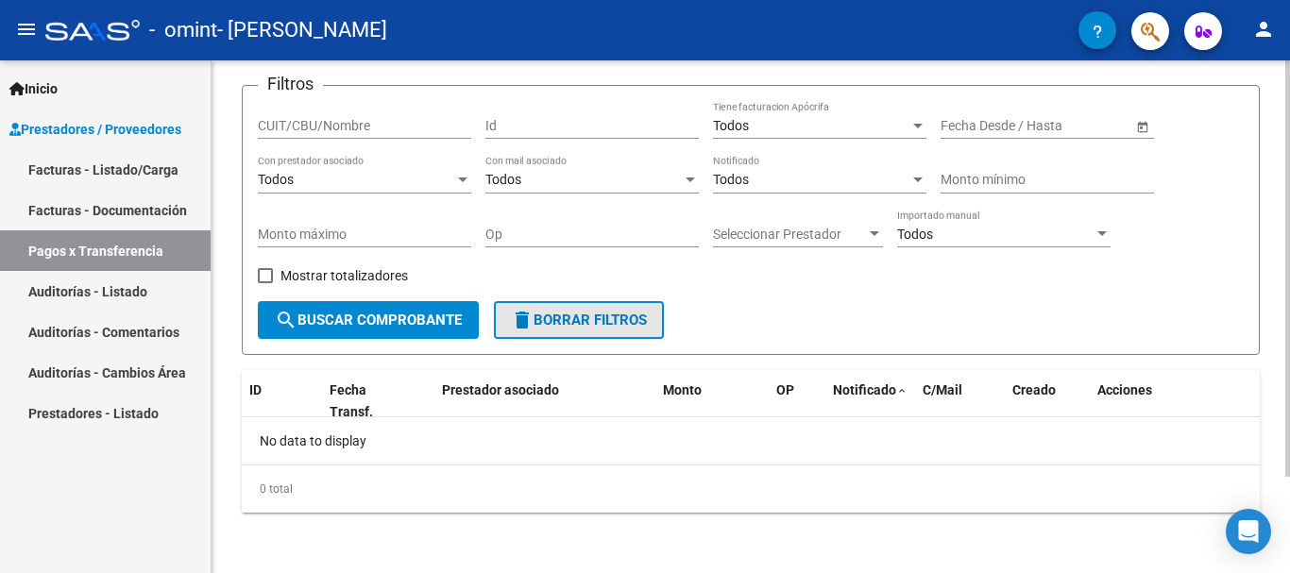
click at [628, 336] on button "delete Borrar Filtros" at bounding box center [579, 320] width 170 height 38
click at [679, 393] on span "Monto" at bounding box center [682, 389] width 39 height 15
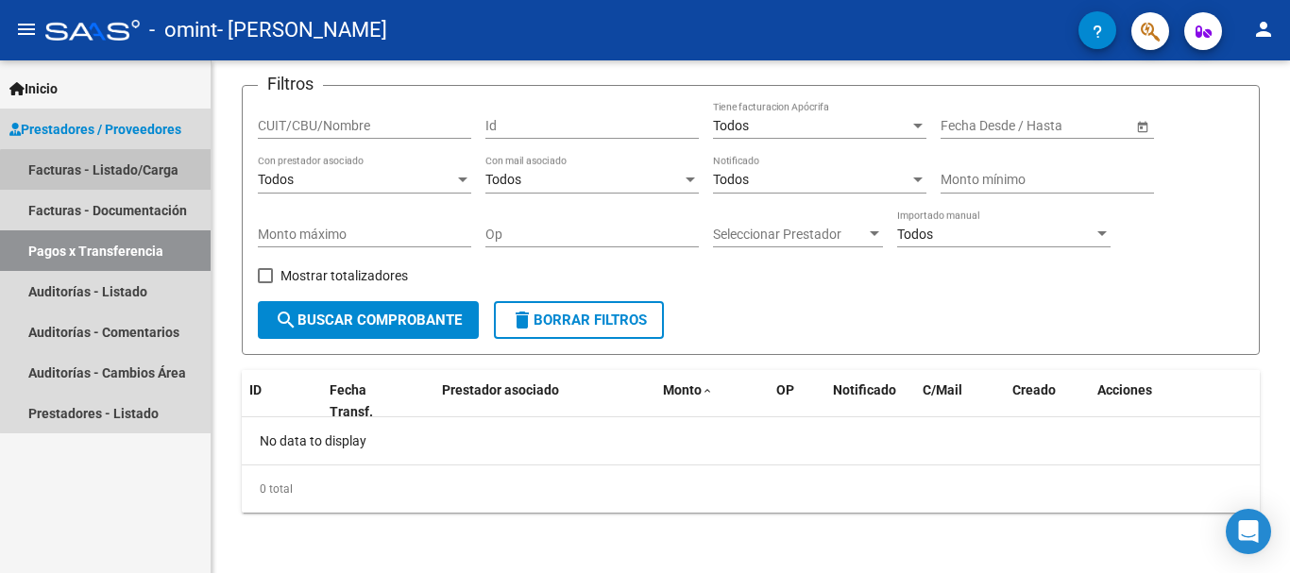
click at [143, 183] on link "Facturas - Listado/Carga" at bounding box center [105, 169] width 211 height 41
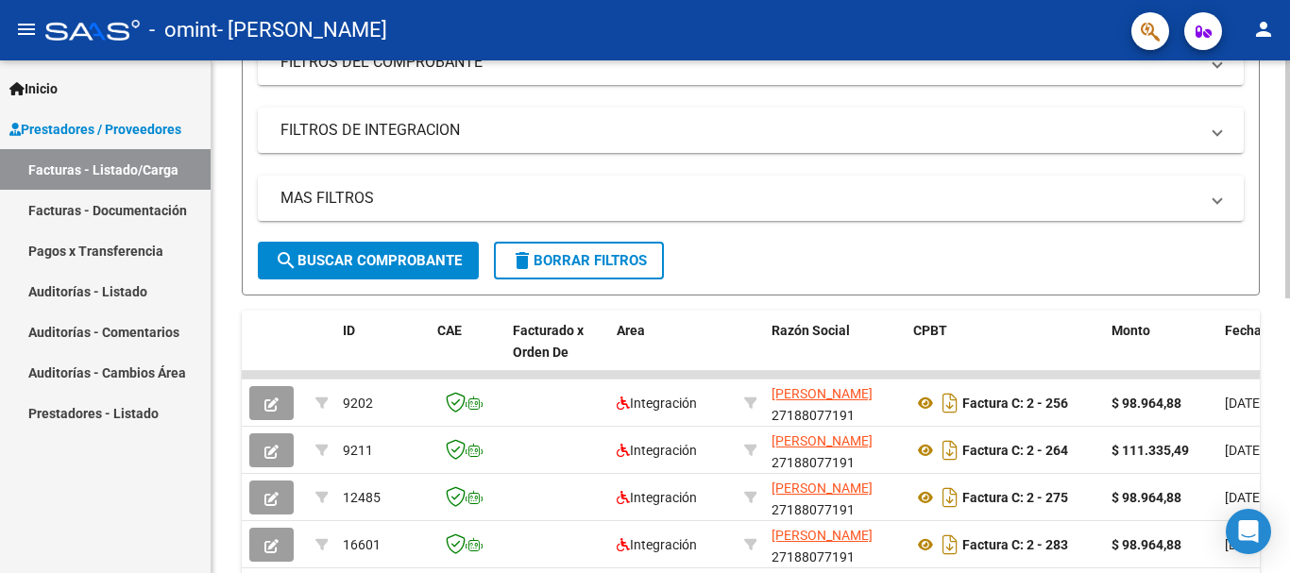
scroll to position [328, 0]
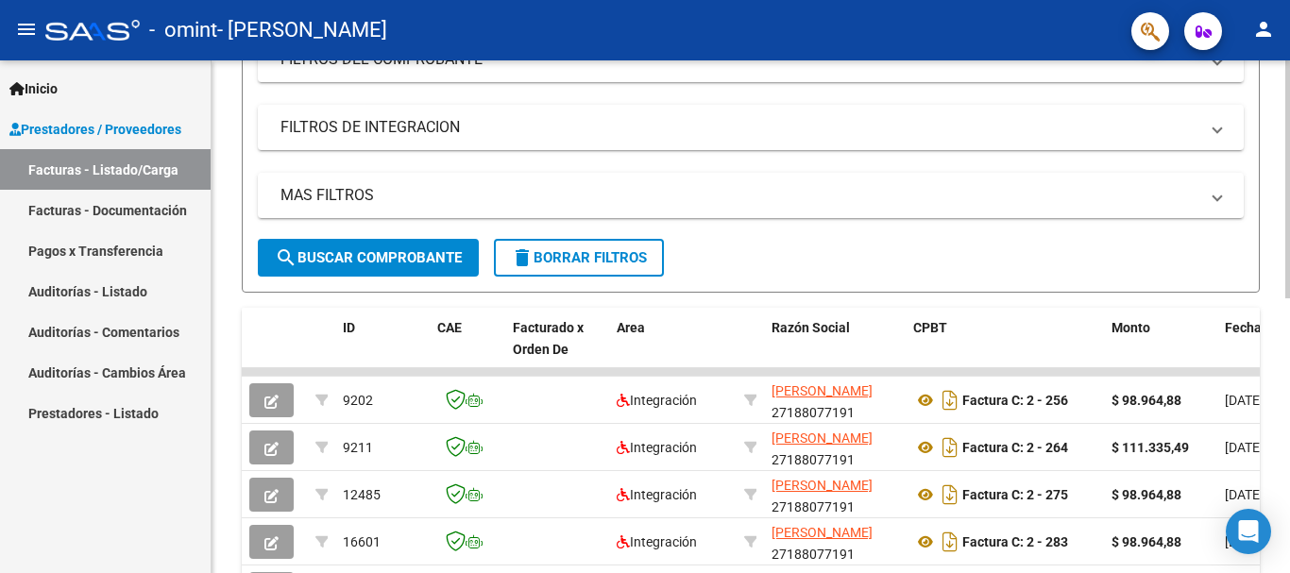
click at [1263, 367] on div "Video tutorial PRESTADORES -> Listado de CPBTs Emitidos por Prestadores / Prove…" at bounding box center [752, 277] width 1083 height 1088
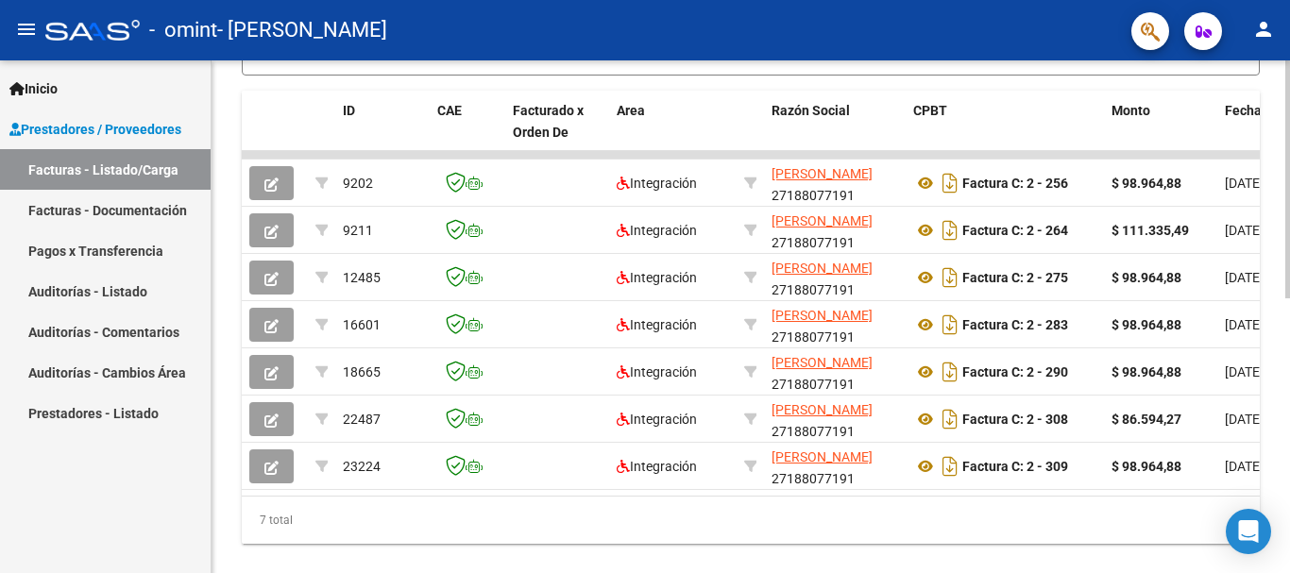
scroll to position [549, 0]
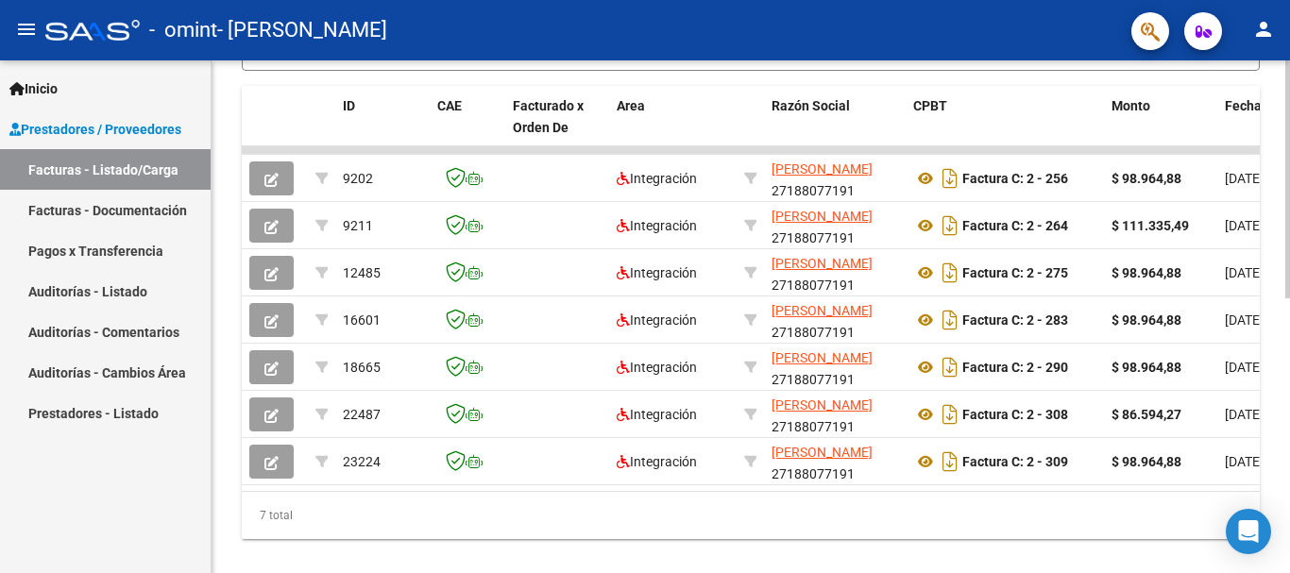
click at [1289, 437] on div at bounding box center [1287, 441] width 5 height 238
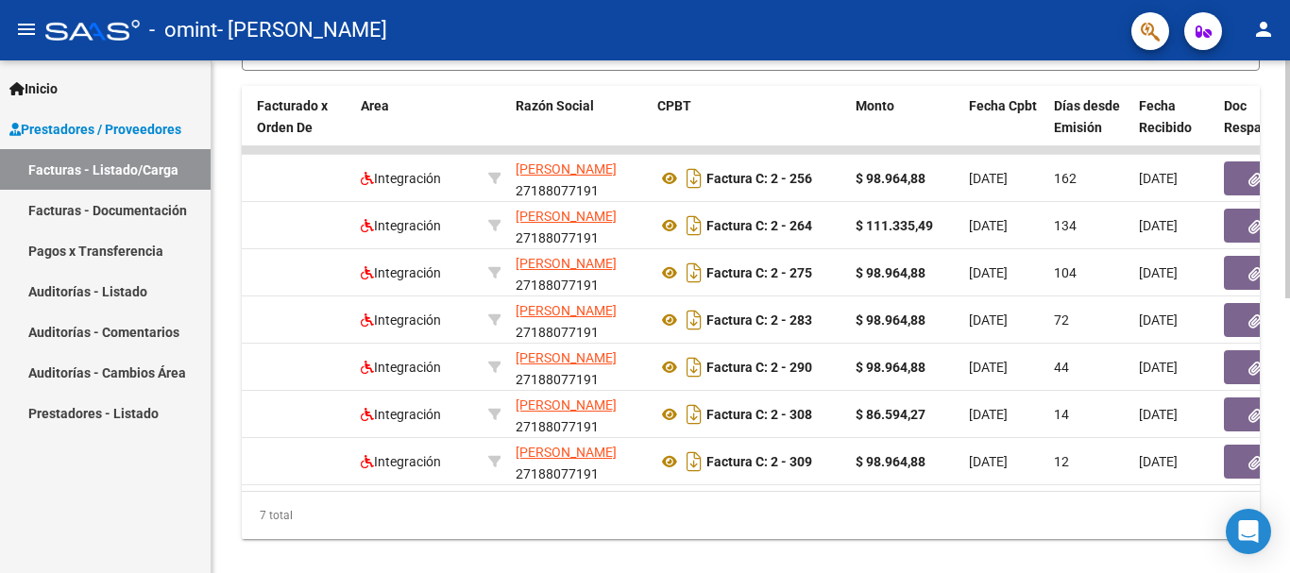
scroll to position [0, 0]
